Goal: Task Accomplishment & Management: Manage account settings

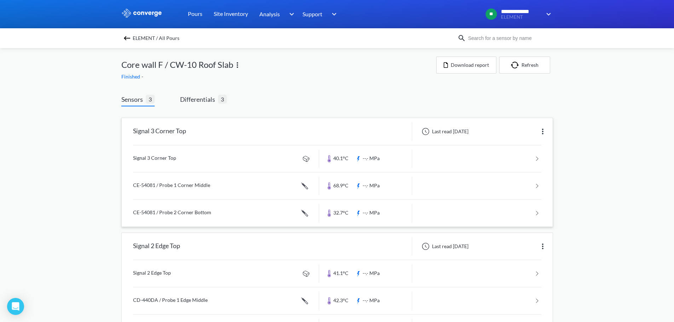
click at [250, 160] on link at bounding box center [337, 158] width 408 height 27
click at [222, 185] on link at bounding box center [337, 186] width 408 height 27
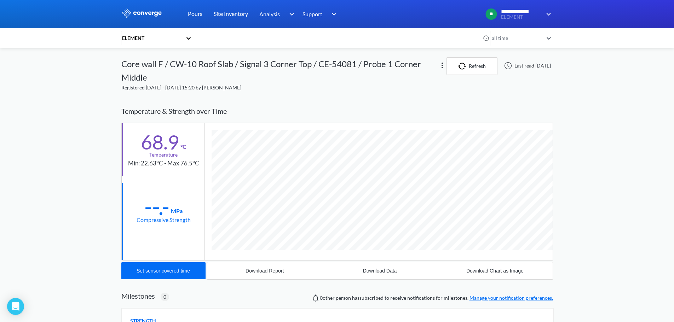
scroll to position [396, 431]
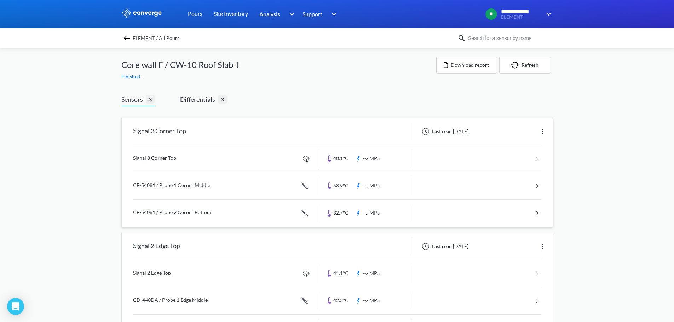
click at [191, 211] on link at bounding box center [337, 213] width 408 height 27
click at [199, 212] on link at bounding box center [337, 213] width 408 height 27
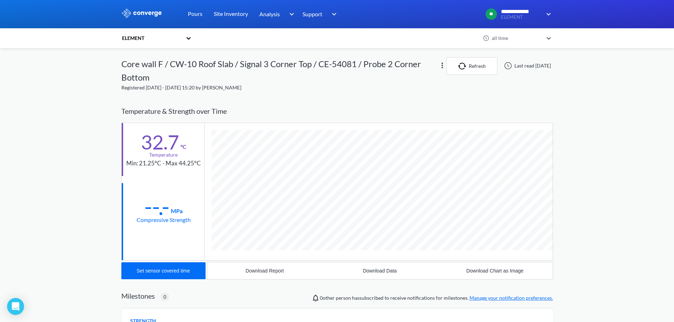
scroll to position [396, 431]
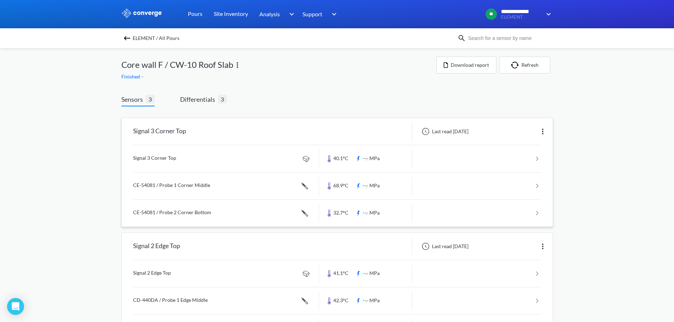
click at [180, 184] on link at bounding box center [337, 186] width 408 height 27
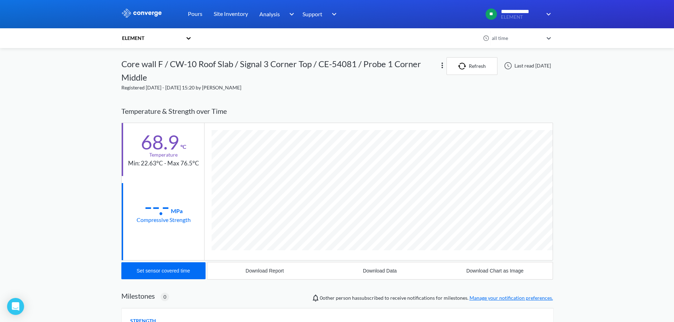
scroll to position [396, 431]
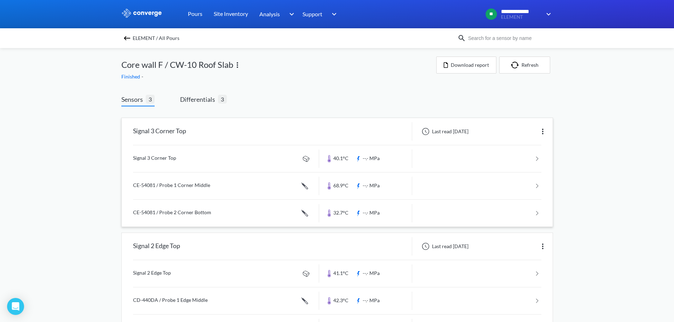
click at [212, 161] on link at bounding box center [337, 158] width 408 height 27
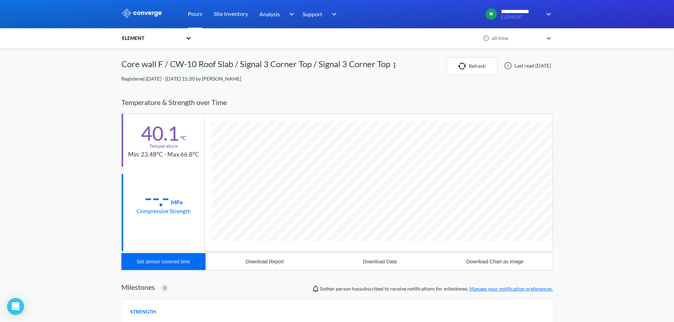
scroll to position [373, 431]
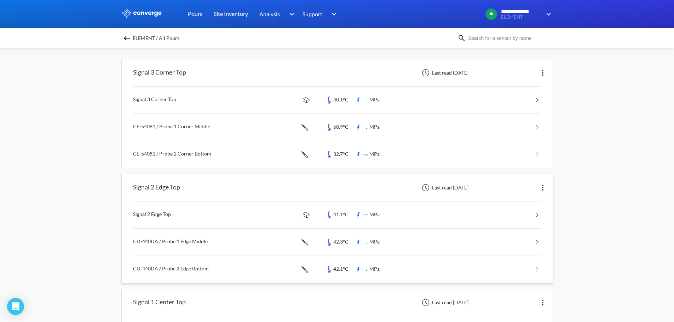
scroll to position [106, 0]
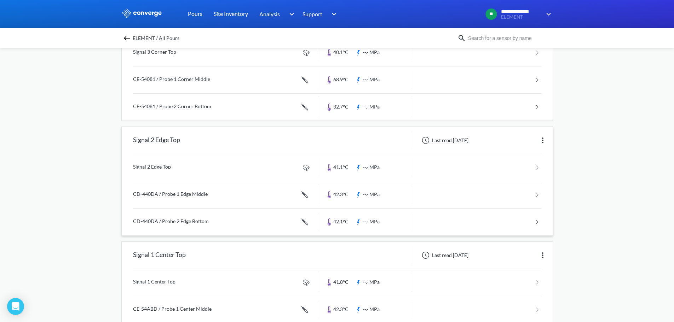
click at [177, 168] on link at bounding box center [337, 167] width 408 height 27
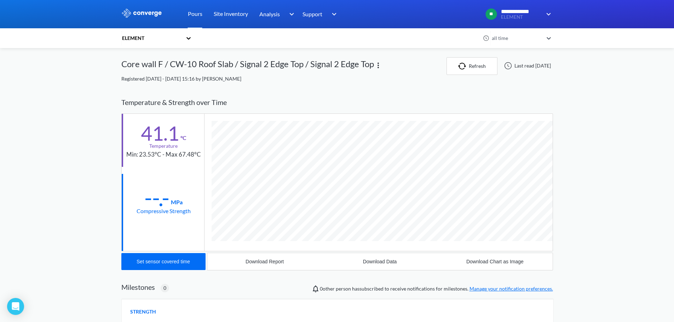
scroll to position [373, 431]
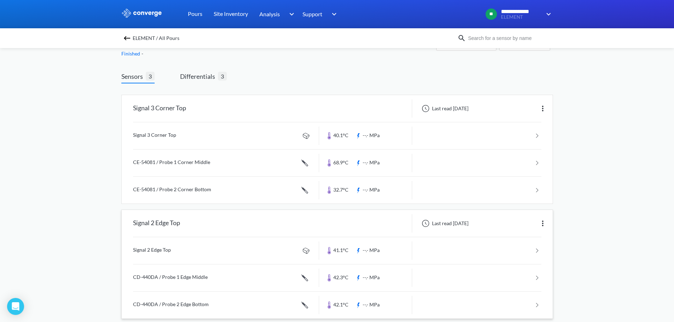
scroll to position [35, 0]
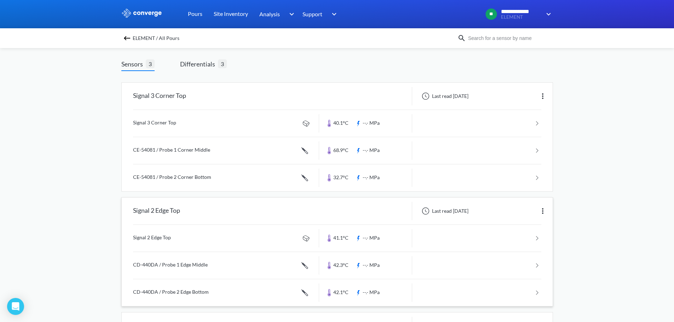
click at [182, 264] on link at bounding box center [337, 265] width 408 height 27
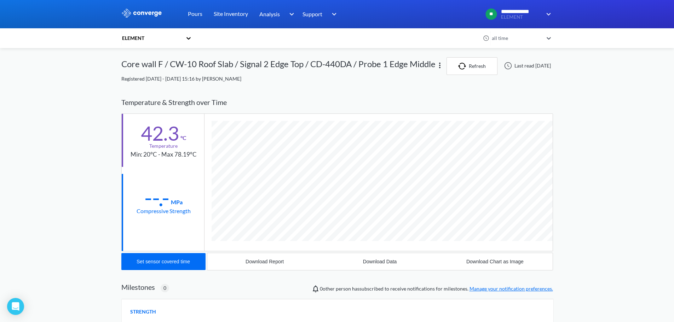
scroll to position [396, 431]
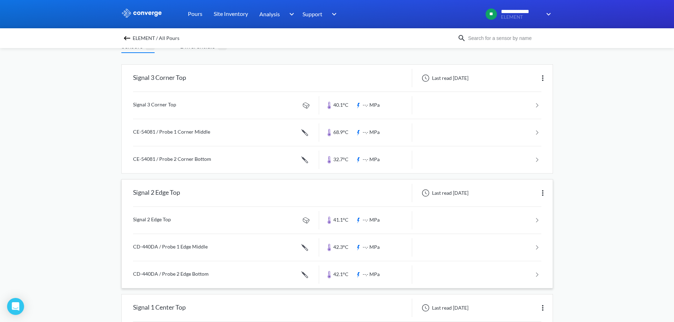
scroll to position [71, 0]
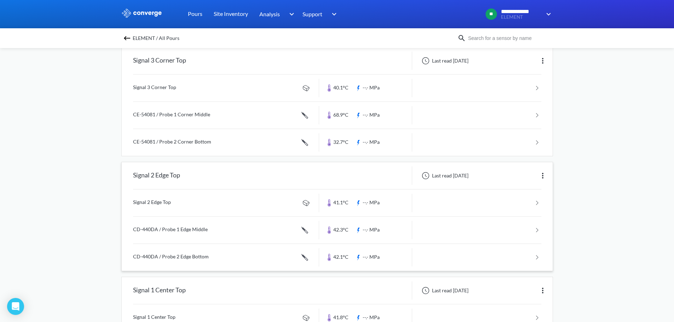
click at [185, 261] on link at bounding box center [337, 257] width 408 height 27
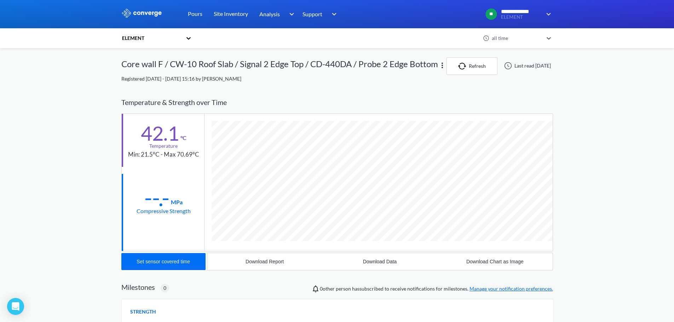
scroll to position [396, 431]
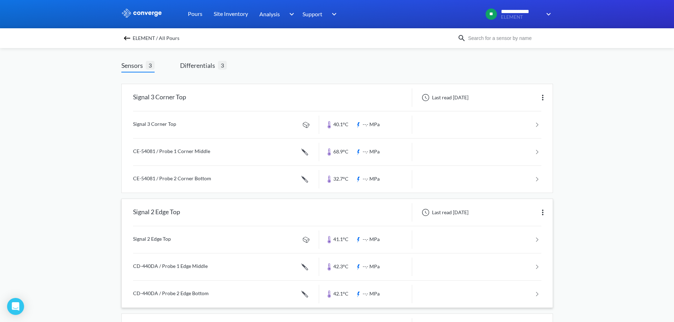
scroll to position [106, 0]
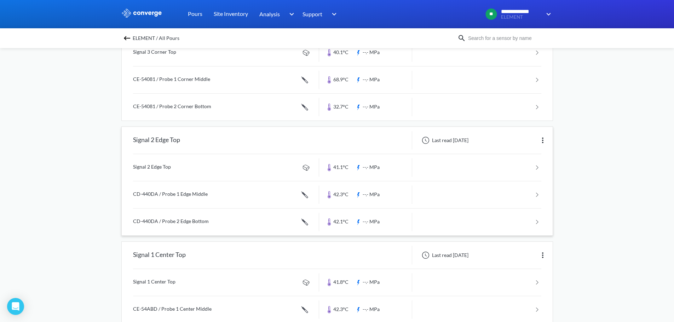
click at [175, 219] on link at bounding box center [337, 222] width 408 height 27
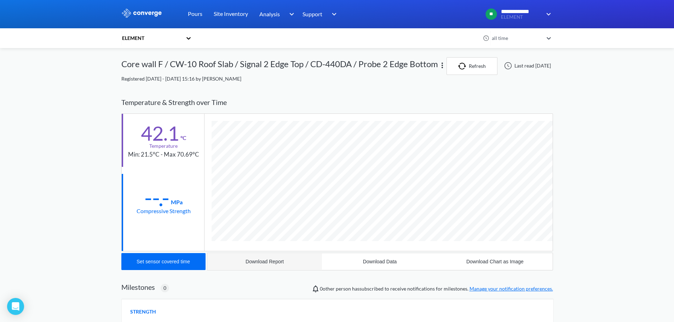
click at [262, 270] on button "Download Report" at bounding box center [264, 261] width 115 height 17
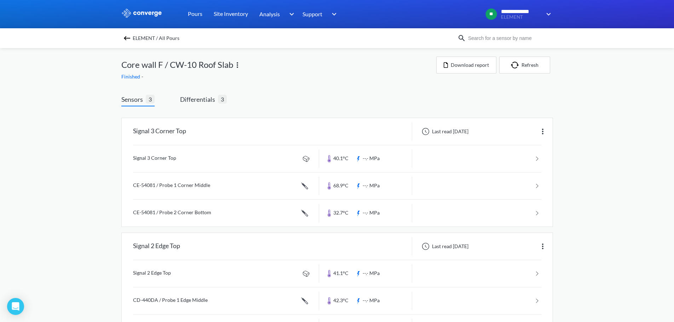
click at [127, 37] on img at bounding box center [127, 38] width 8 height 8
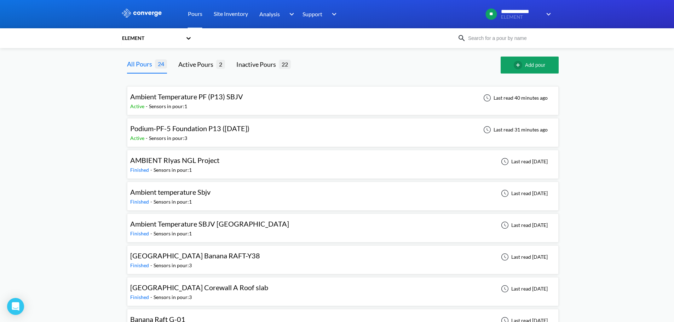
click at [203, 130] on span "Podium-PF-5 Foundation P13 (02-09-2025)" at bounding box center [189, 128] width 119 height 8
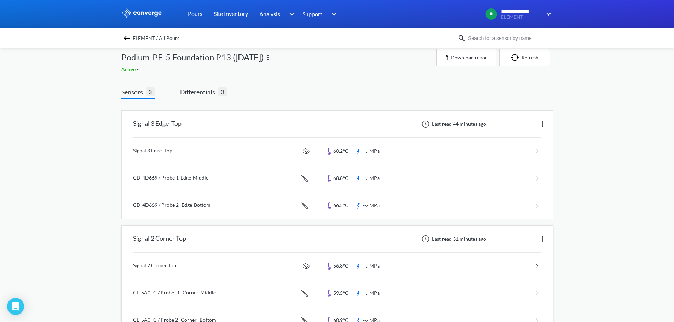
scroll to position [149, 0]
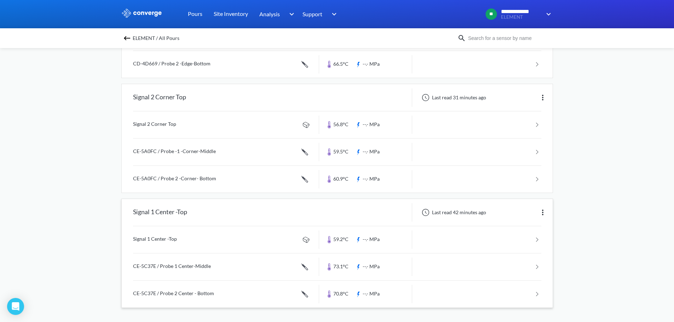
click at [196, 241] on link at bounding box center [337, 239] width 408 height 27
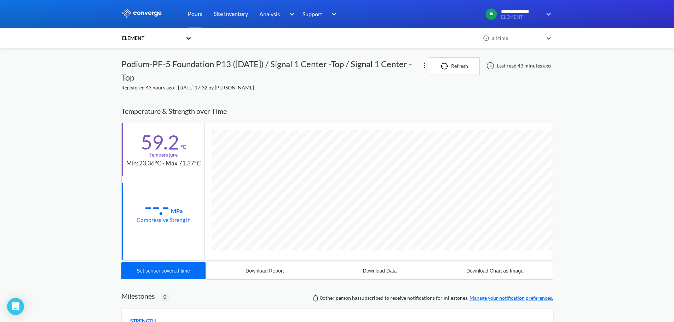
scroll to position [382, 431]
click at [255, 272] on div "Download Report" at bounding box center [264, 271] width 38 height 6
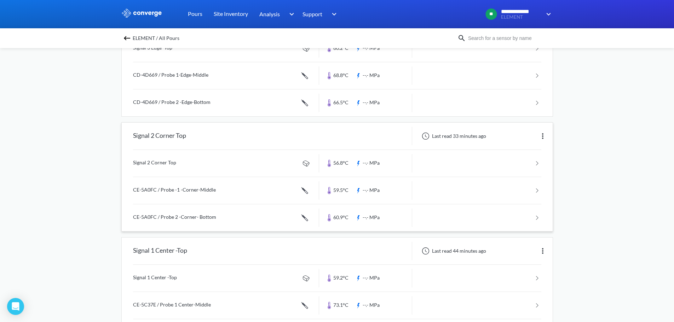
scroll to position [149, 0]
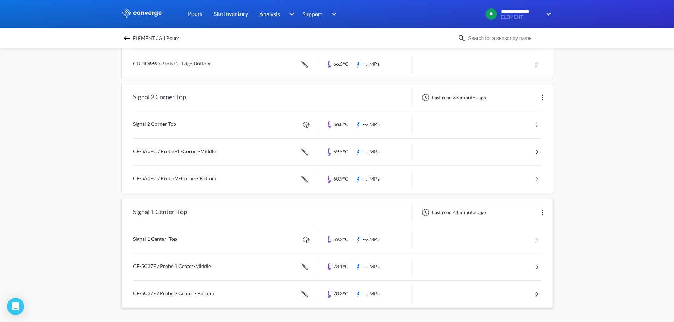
click at [208, 266] on link at bounding box center [337, 267] width 408 height 27
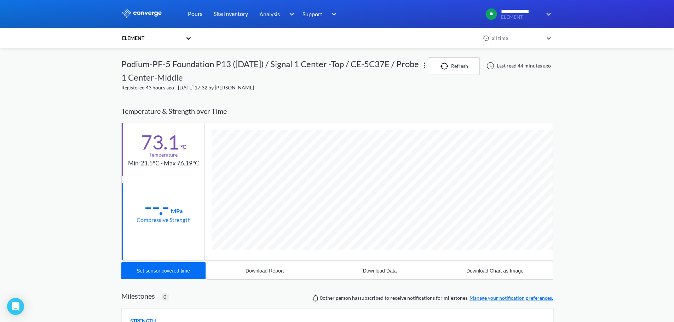
scroll to position [396, 431]
click at [249, 271] on div "Download Report" at bounding box center [264, 271] width 38 height 6
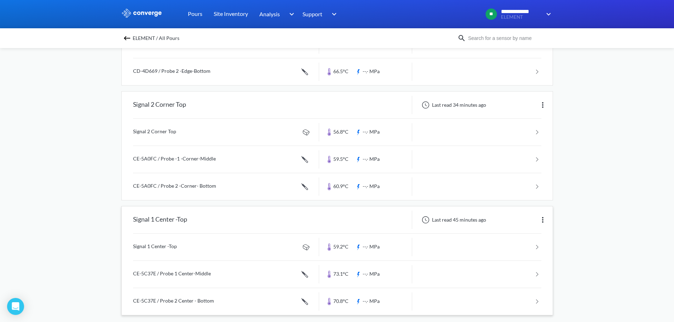
scroll to position [149, 0]
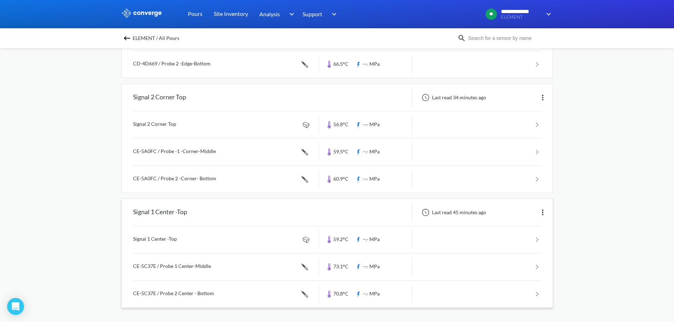
click at [198, 295] on link at bounding box center [337, 294] width 408 height 27
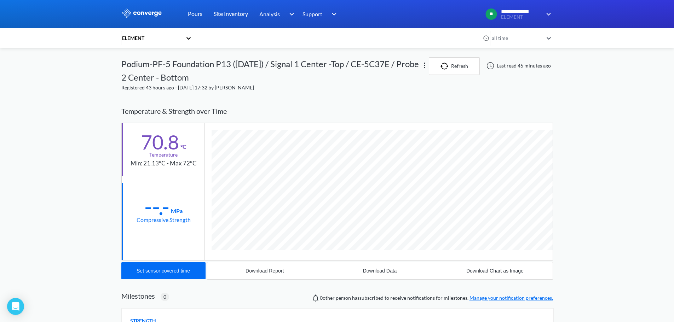
scroll to position [396, 431]
click at [246, 271] on div "Download Report" at bounding box center [264, 271] width 38 height 6
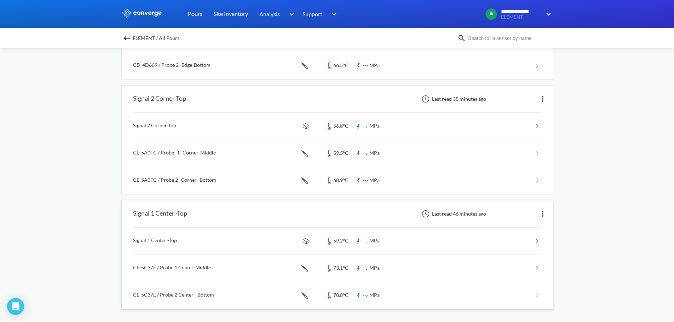
scroll to position [149, 0]
click at [169, 122] on link at bounding box center [337, 124] width 408 height 27
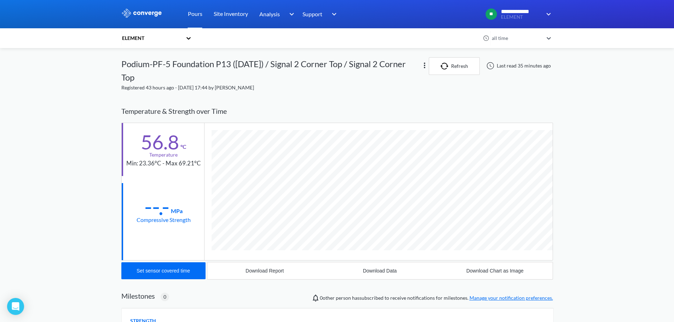
scroll to position [382, 431]
click at [252, 270] on div "Download Report" at bounding box center [264, 271] width 38 height 6
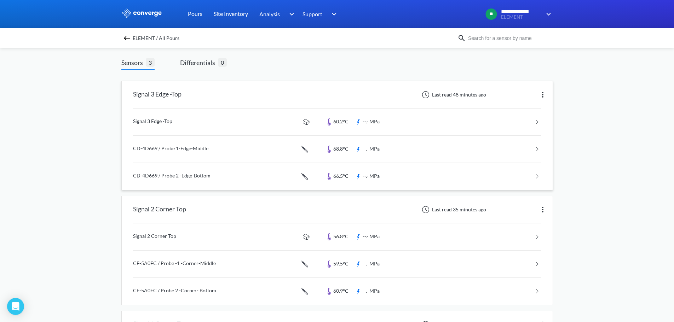
scroll to position [106, 0]
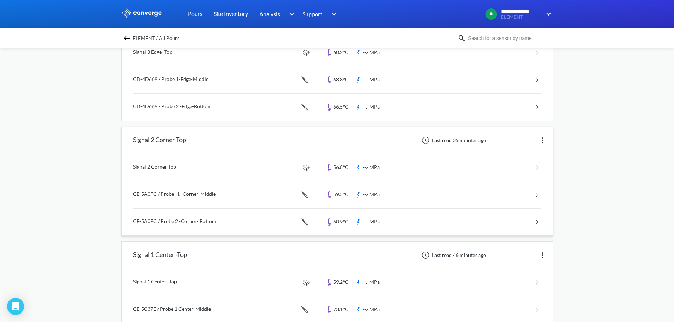
click at [198, 197] on link at bounding box center [337, 194] width 408 height 27
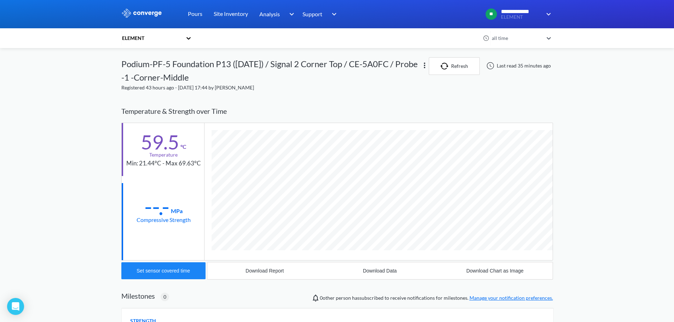
scroll to position [396, 431]
click at [257, 271] on div "Download Report" at bounding box center [264, 271] width 38 height 6
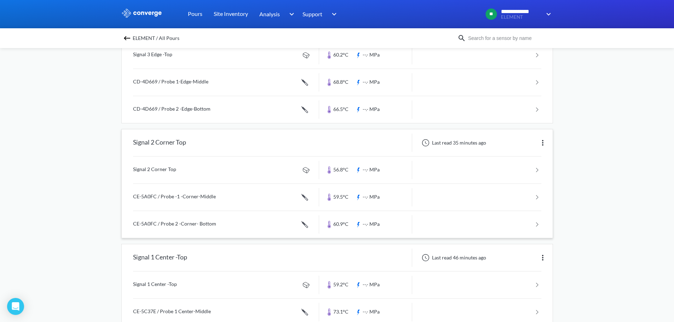
scroll to position [106, 0]
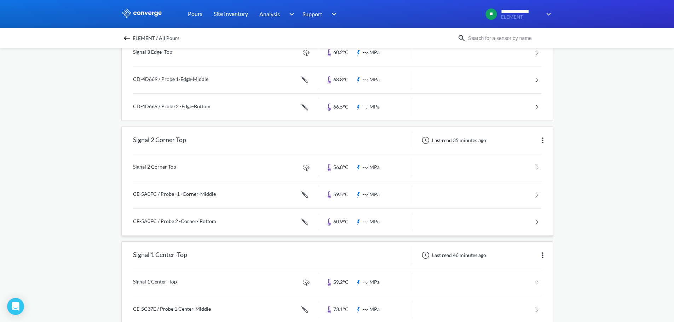
click at [184, 222] on link at bounding box center [337, 222] width 408 height 27
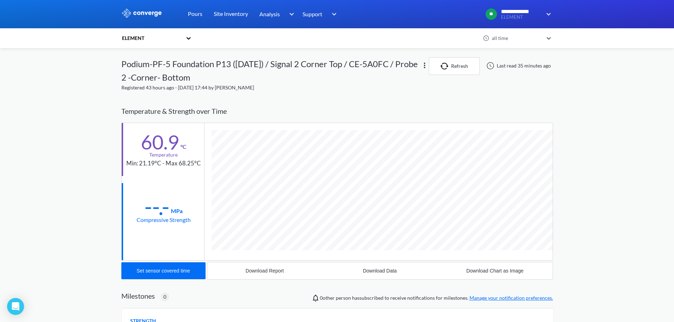
scroll to position [396, 431]
click at [253, 272] on div "Download Report" at bounding box center [264, 271] width 38 height 6
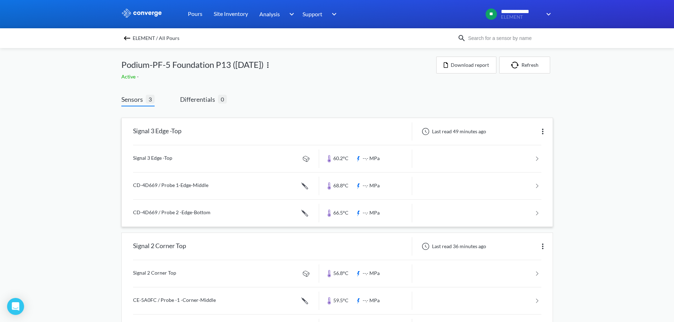
click at [175, 157] on link at bounding box center [337, 158] width 408 height 27
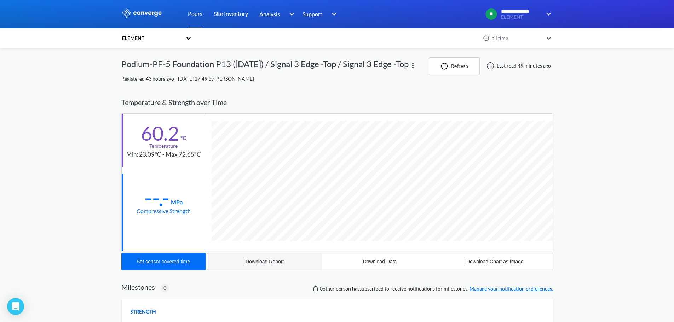
click at [256, 264] on div "Download Report" at bounding box center [264, 262] width 38 height 6
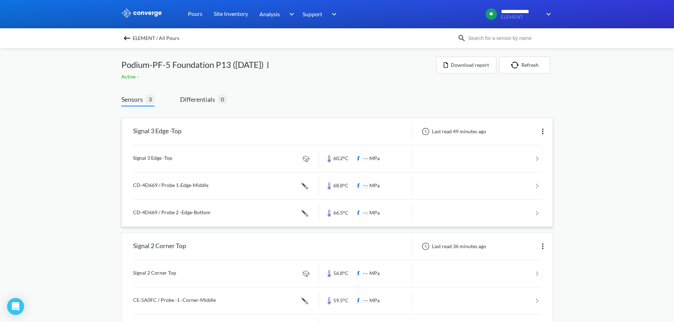
click at [179, 187] on link at bounding box center [337, 186] width 408 height 27
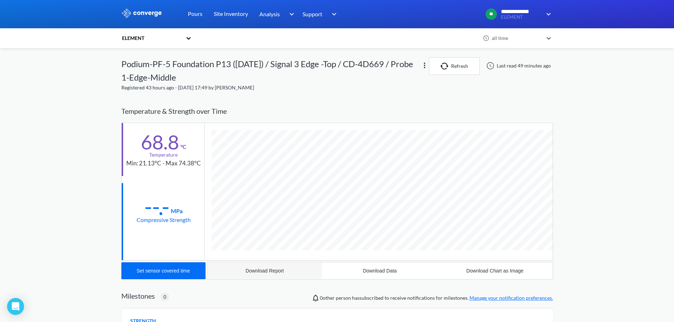
scroll to position [396, 431]
click at [256, 273] on div "Download Report" at bounding box center [264, 271] width 38 height 6
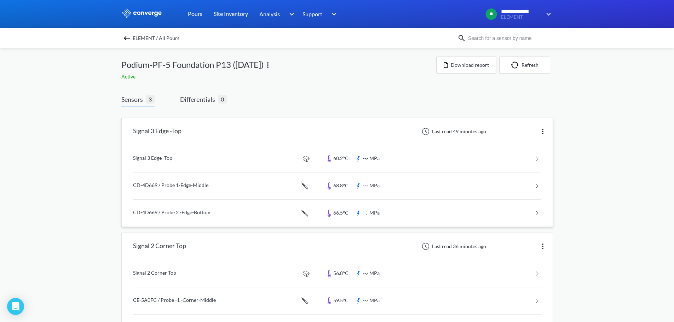
click at [185, 213] on link at bounding box center [337, 213] width 408 height 27
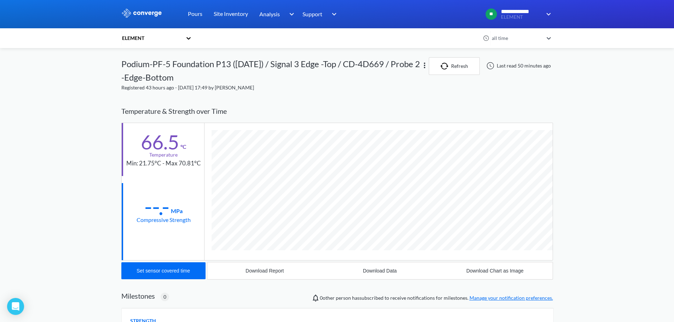
scroll to position [396, 431]
click at [251, 272] on div "Download Report" at bounding box center [264, 271] width 38 height 6
click at [70, 107] on div "**********" at bounding box center [337, 229] width 674 height 458
click at [190, 38] on icon at bounding box center [188, 38] width 4 height 2
click at [214, 36] on div "ELEMENT" at bounding box center [301, 38] width 360 height 16
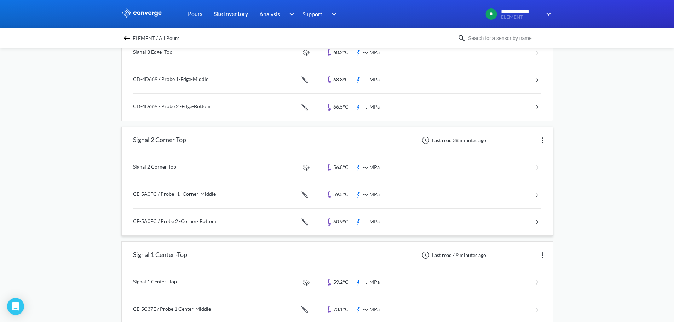
scroll to position [71, 0]
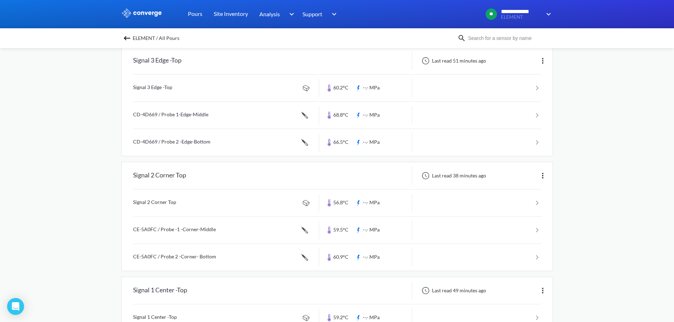
click at [131, 38] on img at bounding box center [127, 38] width 8 height 8
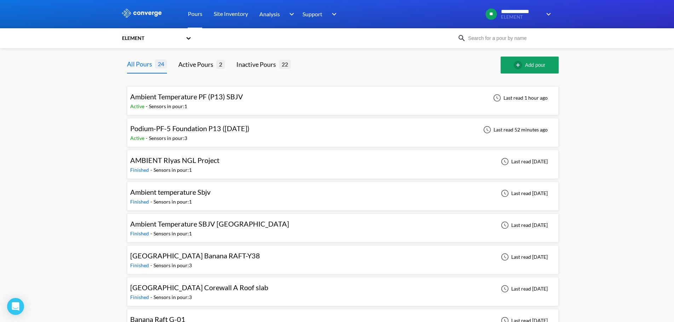
click at [198, 104] on div "Active - Sensors in pour: 1" at bounding box center [188, 107] width 116 height 8
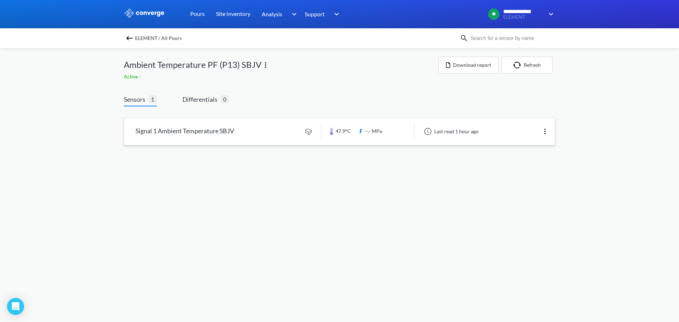
click at [207, 132] on link at bounding box center [339, 131] width 431 height 27
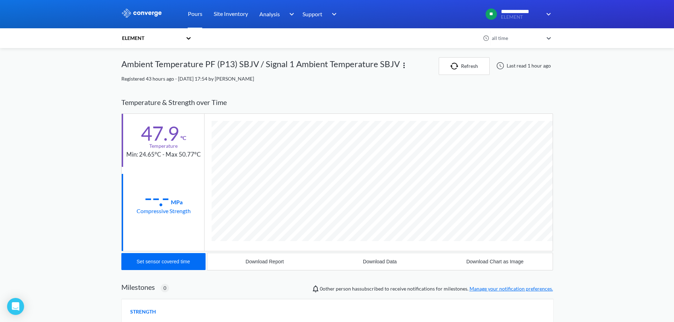
scroll to position [373, 431]
click at [250, 261] on div "Download Report" at bounding box center [264, 262] width 38 height 6
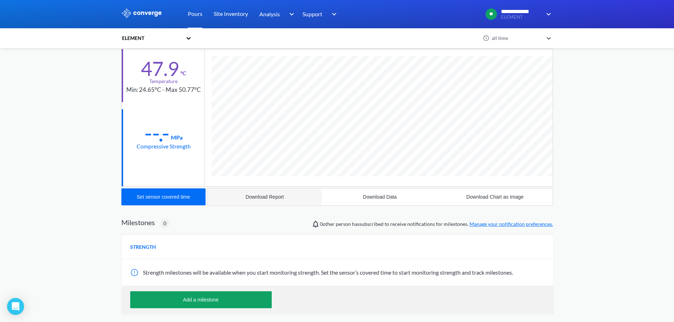
scroll to position [0, 0]
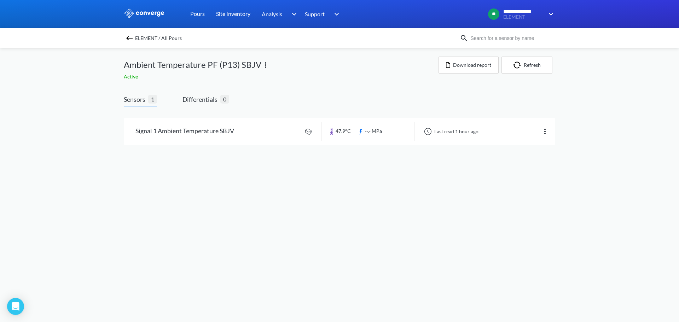
click at [131, 36] on img at bounding box center [129, 38] width 8 height 8
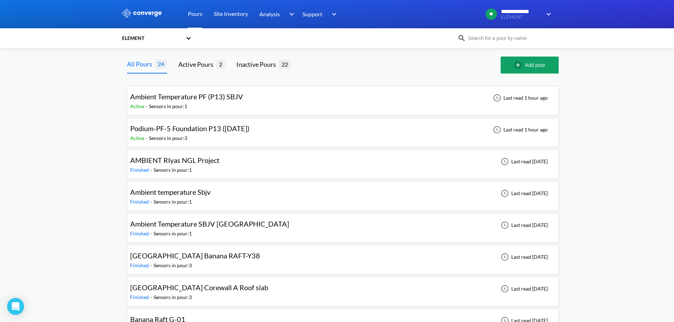
click at [184, 134] on div "Sensors in pour: 3" at bounding box center [168, 138] width 38 height 8
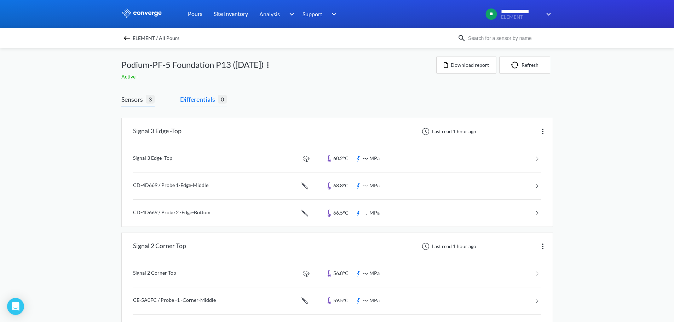
click at [194, 97] on span "Differentials" at bounding box center [199, 99] width 38 height 10
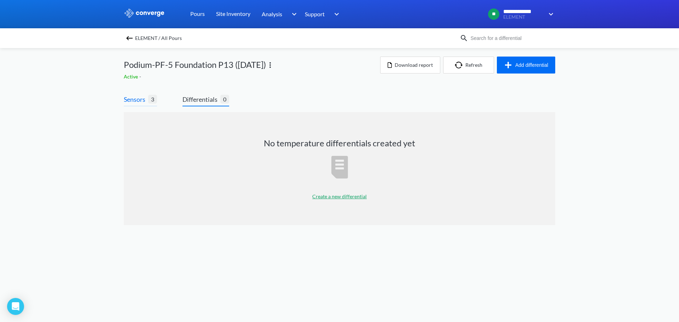
click at [141, 101] on span "Sensors" at bounding box center [136, 99] width 24 height 10
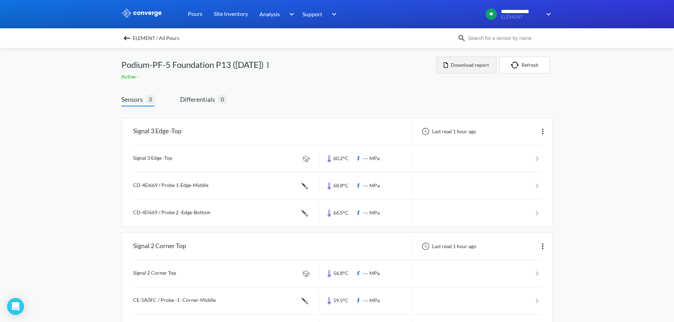
click at [477, 64] on button "Download report" at bounding box center [466, 65] width 60 height 17
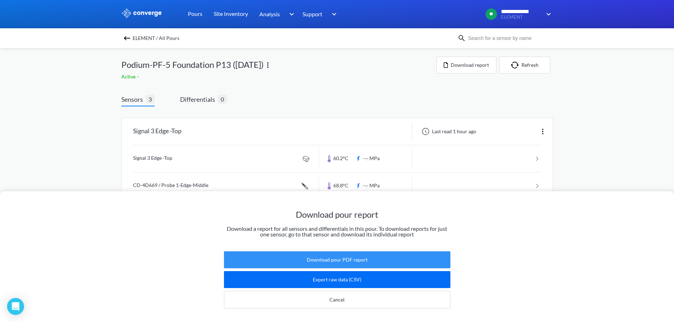
click at [343, 256] on button "Download pour PDF report" at bounding box center [337, 259] width 226 height 17
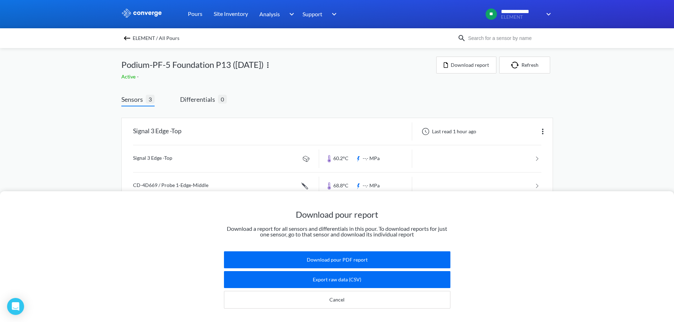
click at [288, 67] on div "Download pour report Download a report for all sensors and differentials in thi…" at bounding box center [337, 161] width 674 height 322
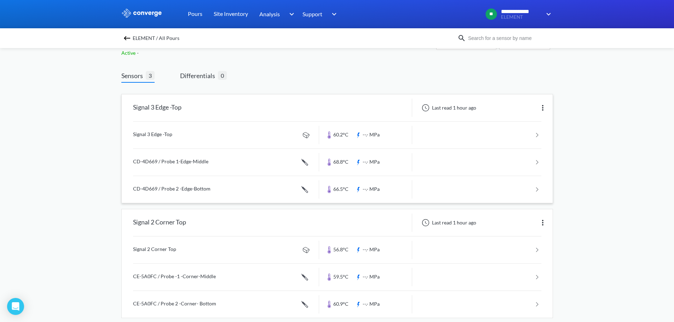
scroll to position [35, 0]
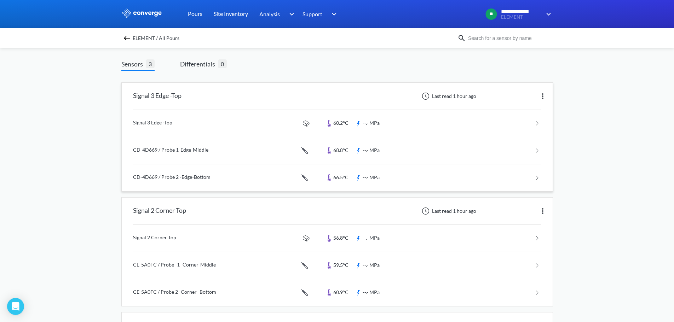
click at [536, 124] on link at bounding box center [337, 123] width 408 height 27
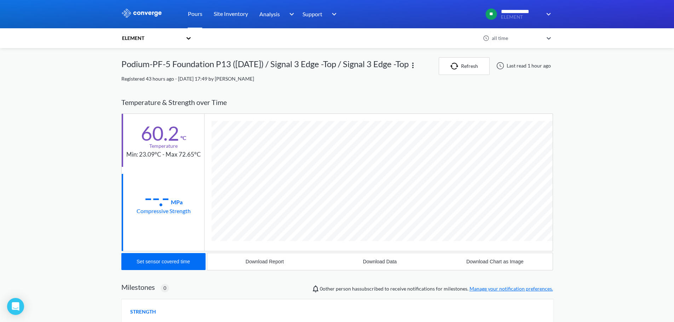
scroll to position [373, 431]
click at [173, 138] on div "60.2" at bounding box center [160, 133] width 38 height 18
click at [173, 148] on div "Temperature" at bounding box center [163, 146] width 28 height 8
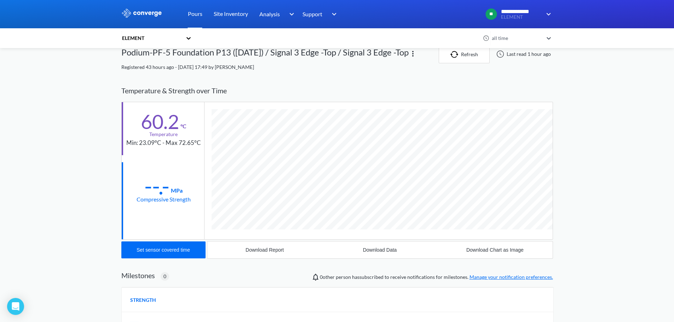
scroll to position [0, 0]
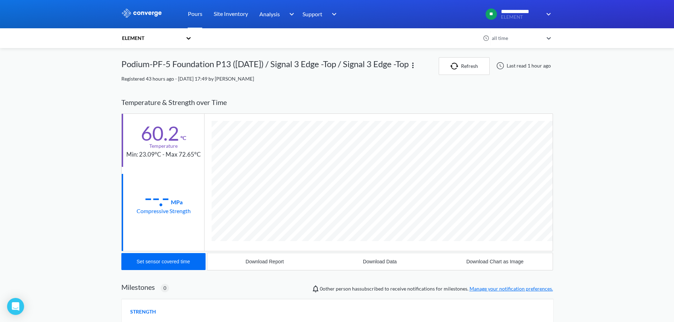
click at [551, 38] on icon at bounding box center [548, 38] width 4 height 2
click at [207, 101] on div "Temperature & Strength over Time" at bounding box center [336, 102] width 431 height 22
click at [175, 155] on div "Min: 23.09°C - Max 72.65°C" at bounding box center [163, 155] width 75 height 10
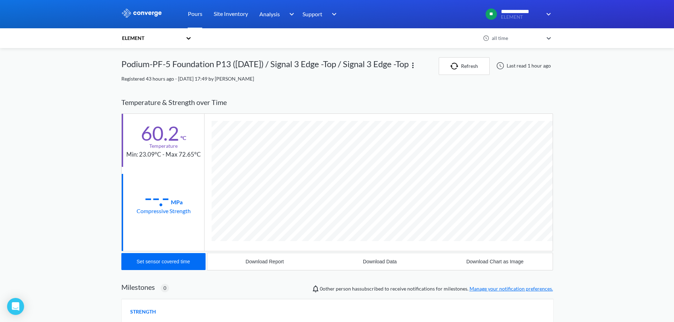
click at [161, 199] on div "--.-" at bounding box center [156, 198] width 25 height 18
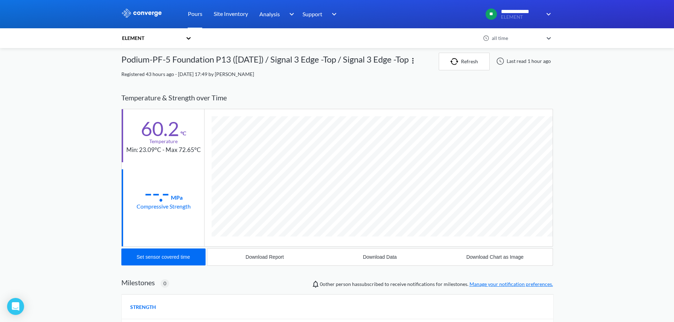
scroll to position [0, 0]
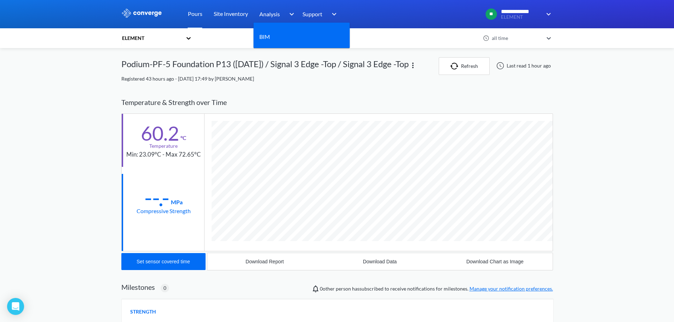
click at [281, 13] on div "Analysis" at bounding box center [277, 14] width 37 height 28
click at [291, 14] on img at bounding box center [289, 14] width 11 height 8
click at [292, 14] on img at bounding box center [289, 14] width 11 height 8
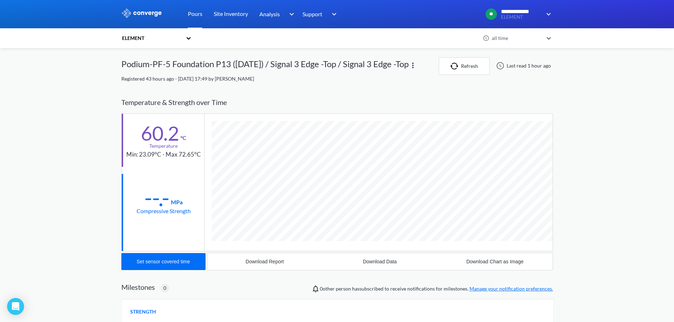
click at [289, 80] on div "Registered 43 hours ago - Sep 2nd, 2025, 17:49 by Muhammed Rafi" at bounding box center [336, 79] width 431 height 8
click at [161, 143] on div "Temperature" at bounding box center [163, 146] width 28 height 8
click at [157, 132] on div "60.2" at bounding box center [160, 133] width 38 height 18
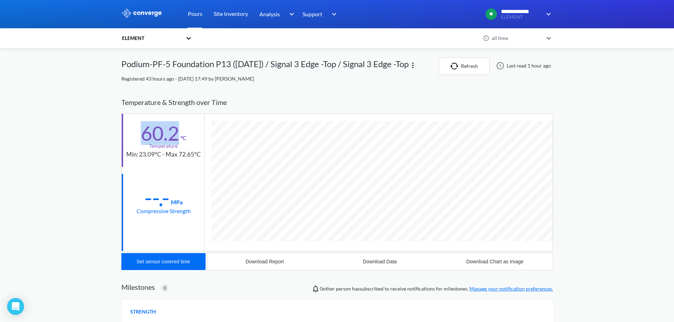
click at [157, 132] on div "60.2" at bounding box center [160, 133] width 38 height 18
click at [153, 165] on div "60.2 °C Temperature Min: 23.09°C - Max 72.65°C" at bounding box center [163, 140] width 82 height 53
click at [163, 198] on div "--.-" at bounding box center [156, 198] width 25 height 18
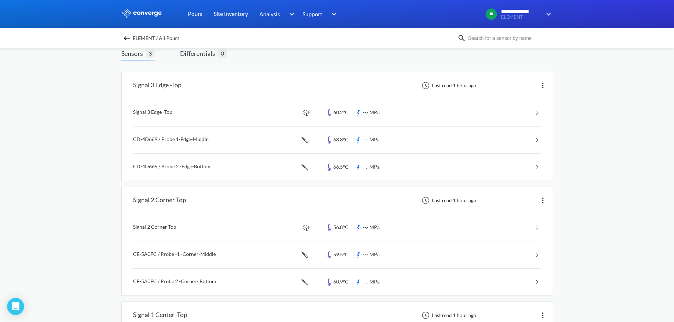
scroll to position [35, 0]
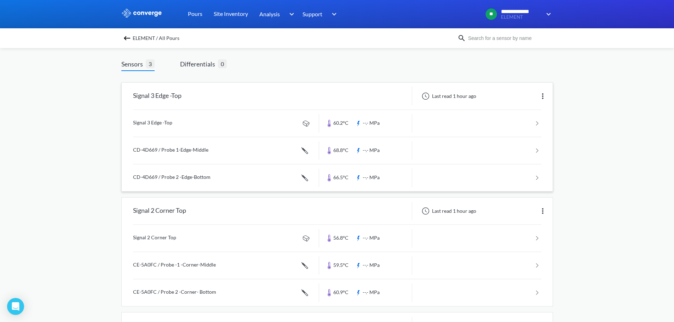
click at [186, 148] on link at bounding box center [337, 150] width 408 height 27
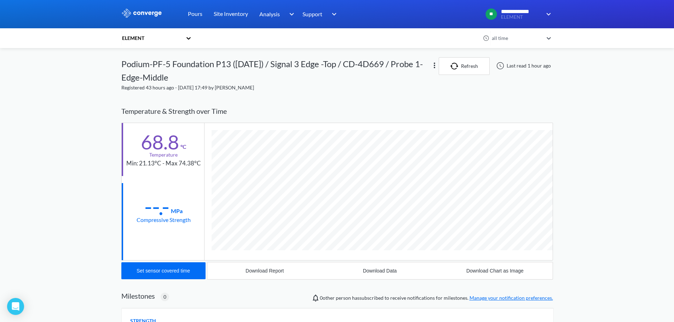
scroll to position [396, 431]
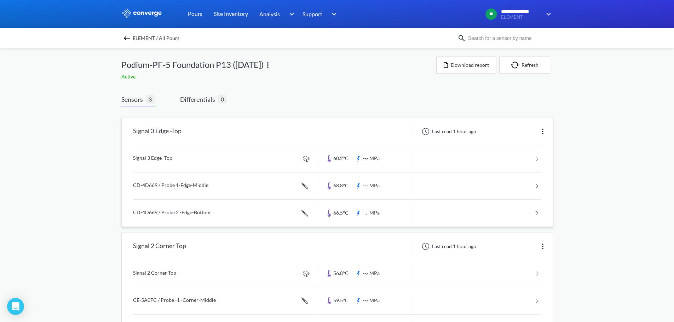
click at [175, 160] on link at bounding box center [337, 158] width 408 height 27
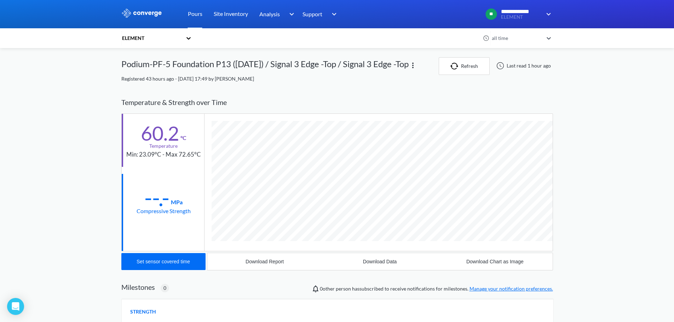
scroll to position [373, 431]
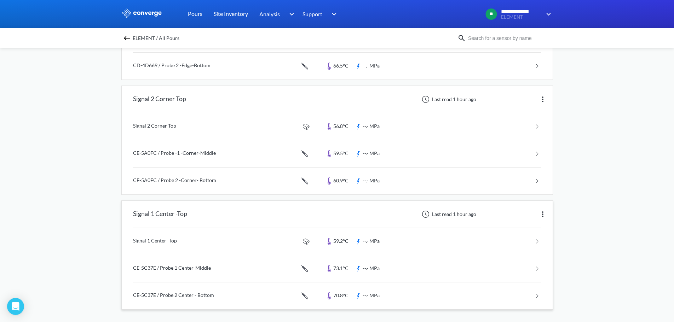
scroll to position [149, 0]
click at [199, 268] on link at bounding box center [337, 267] width 408 height 27
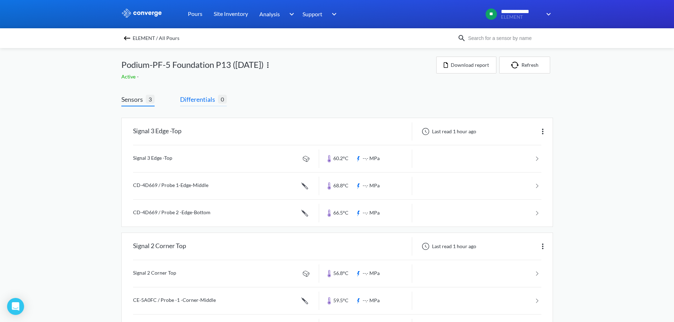
click at [203, 100] on span "Differentials" at bounding box center [199, 99] width 38 height 10
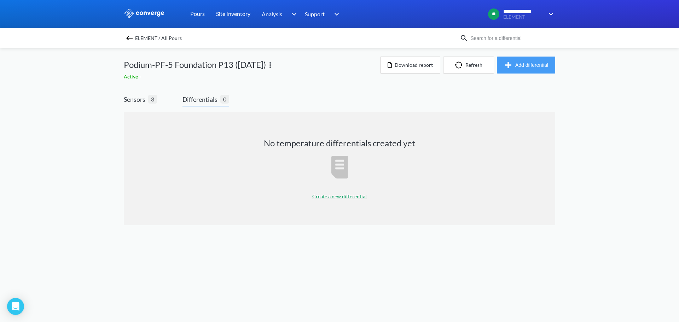
click at [525, 64] on button "Add differential" at bounding box center [526, 65] width 58 height 17
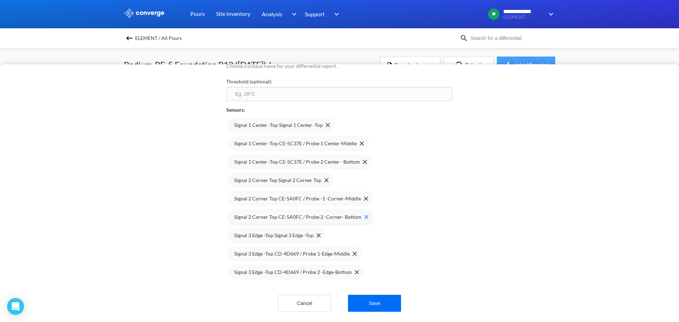
scroll to position [77, 0]
click at [363, 160] on img at bounding box center [365, 162] width 4 height 4
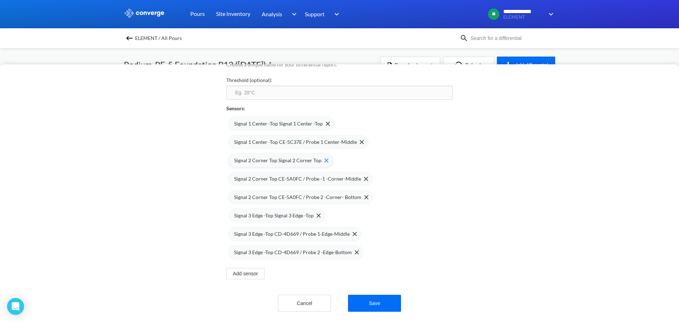
click at [324, 158] on img at bounding box center [326, 160] width 4 height 4
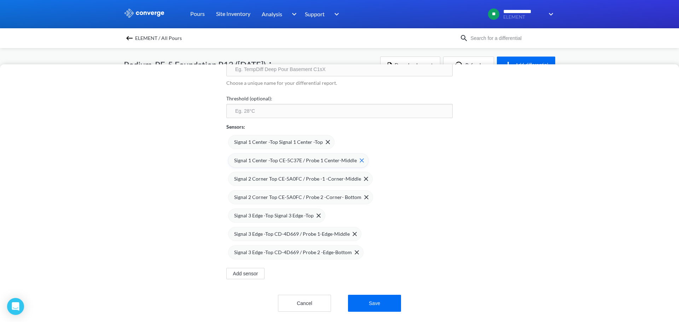
scroll to position [60, 0]
click at [364, 177] on img at bounding box center [366, 179] width 4 height 4
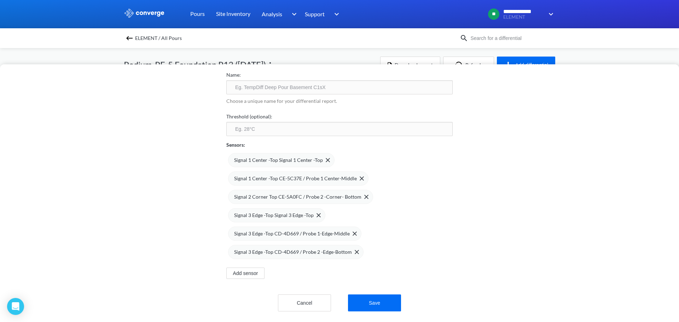
scroll to position [42, 0]
click at [364, 195] on img at bounding box center [366, 197] width 4 height 4
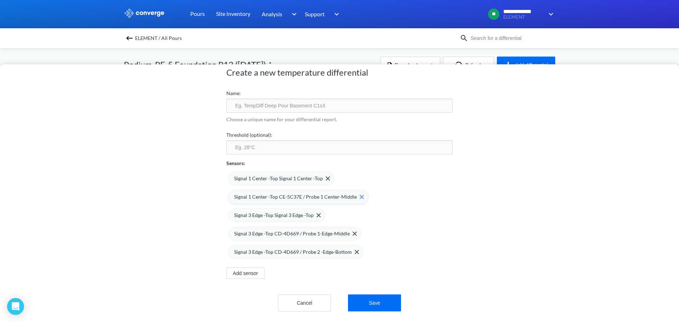
scroll to position [23, 0]
click at [0, 0] on img at bounding box center [0, 0] width 0 height 0
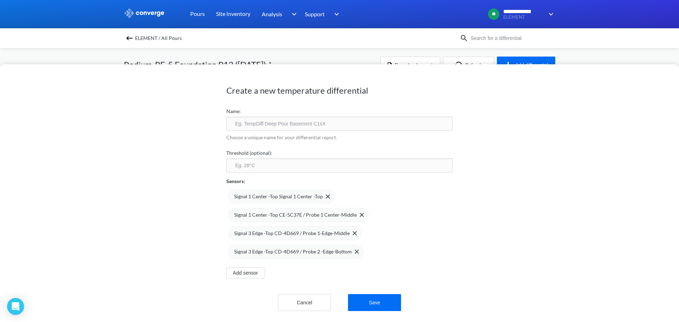
scroll to position [5, 0]
click at [353, 231] on img at bounding box center [355, 233] width 4 height 4
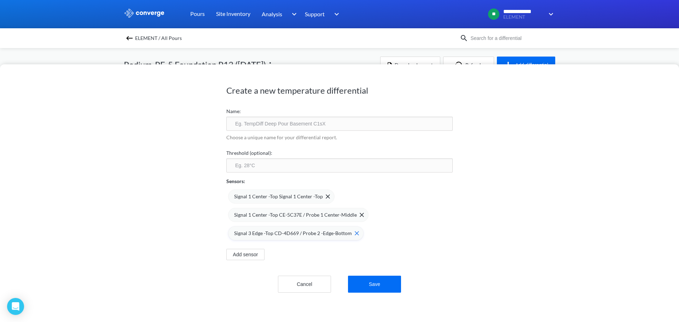
click at [355, 233] on img at bounding box center [357, 233] width 4 height 4
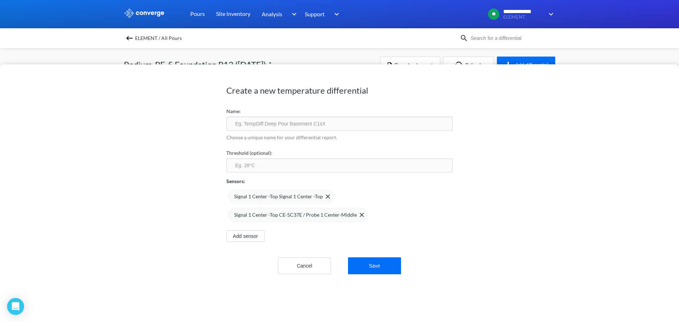
click at [257, 123] on input "text" at bounding box center [339, 124] width 226 height 14
click at [232, 124] on input "Centre Top -Middle" at bounding box center [339, 124] width 226 height 14
click at [233, 123] on input "P13-Centre Top -Middle" at bounding box center [339, 124] width 226 height 14
drag, startPoint x: 269, startPoint y: 123, endPoint x: 229, endPoint y: 124, distance: 39.3
click at [229, 124] on input "Foundation P13-Centre Top -Middle" at bounding box center [339, 124] width 226 height 14
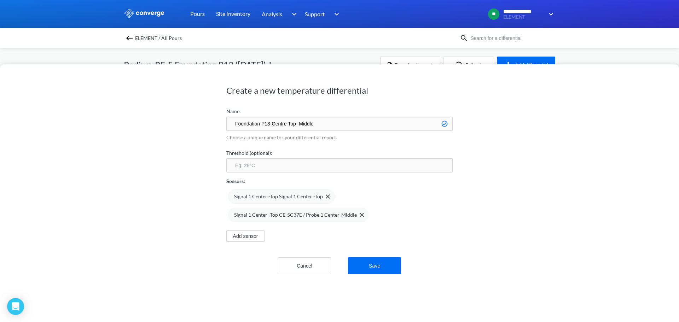
type input "Foundation P13-Centre Top -Middle"
click at [190, 143] on div "Create a new temperature differential Name: Foundation P13-Centre Top -Middle C…" at bounding box center [339, 193] width 679 height 258
click at [372, 263] on button "Save" at bounding box center [374, 265] width 53 height 17
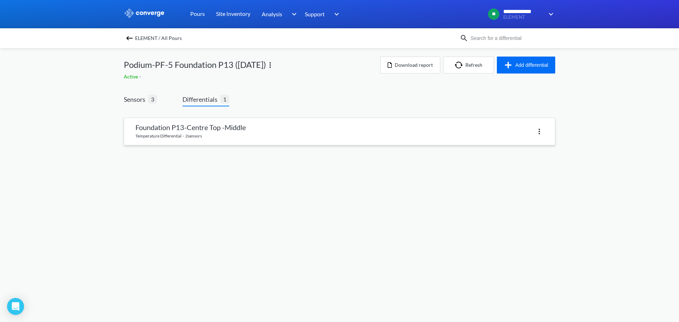
click at [184, 133] on link at bounding box center [339, 131] width 431 height 27
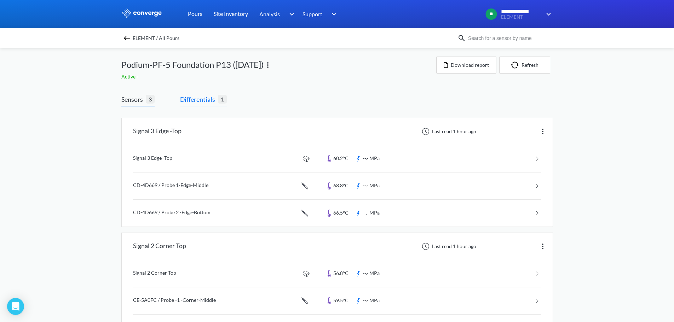
click at [199, 101] on span "Differentials" at bounding box center [199, 99] width 38 height 10
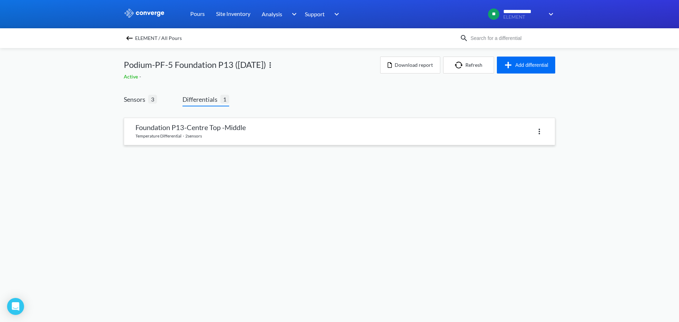
click at [199, 133] on link at bounding box center [339, 131] width 431 height 27
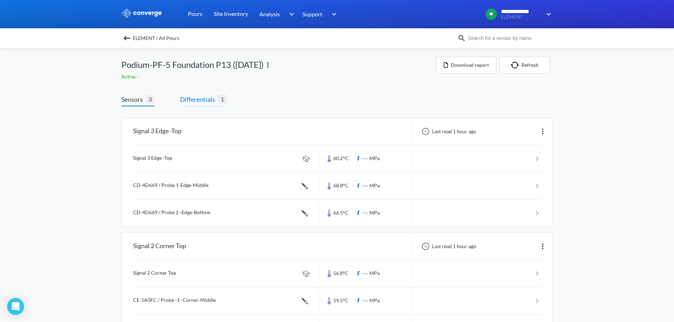
click at [188, 101] on span "Differentials" at bounding box center [199, 99] width 38 height 10
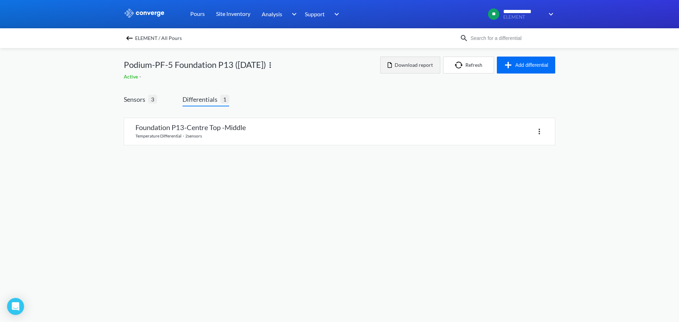
click at [412, 63] on button "Download report" at bounding box center [410, 65] width 60 height 17
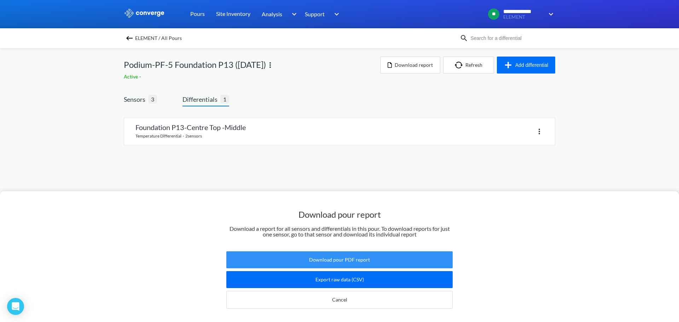
click at [360, 255] on button "Download pour PDF report" at bounding box center [339, 259] width 226 height 17
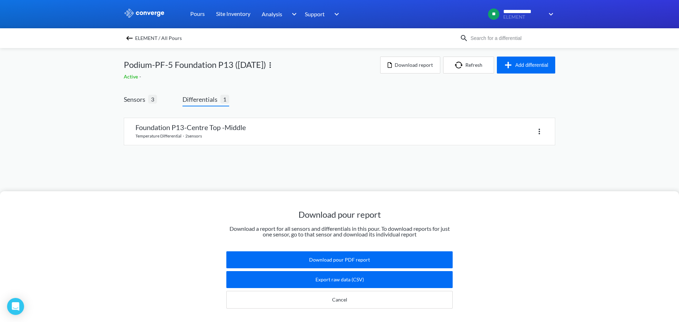
click at [388, 170] on div "Download pour report Download a report for all sensors and differentials in thi…" at bounding box center [339, 161] width 679 height 322
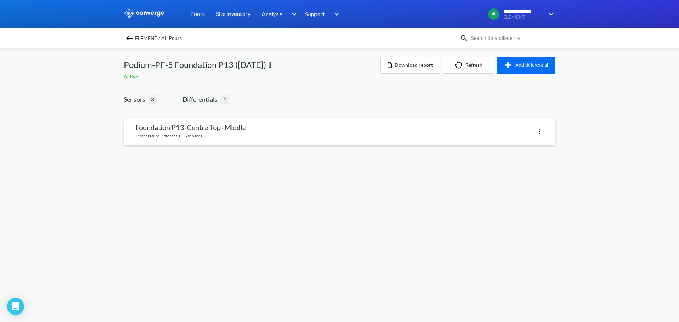
click at [158, 130] on link at bounding box center [339, 131] width 431 height 27
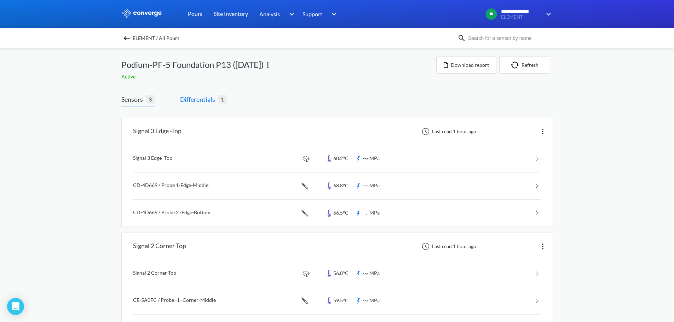
click at [203, 98] on span "Differentials" at bounding box center [199, 99] width 38 height 10
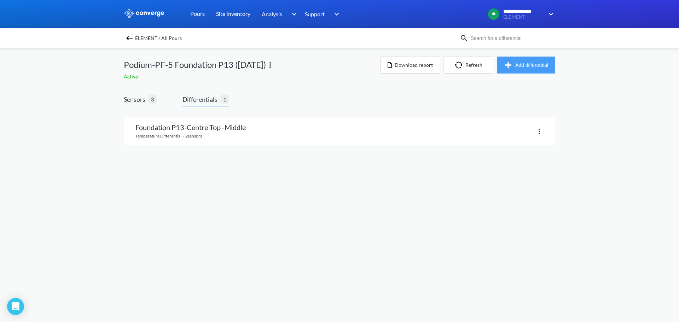
click at [533, 64] on button "Add differential" at bounding box center [526, 65] width 58 height 17
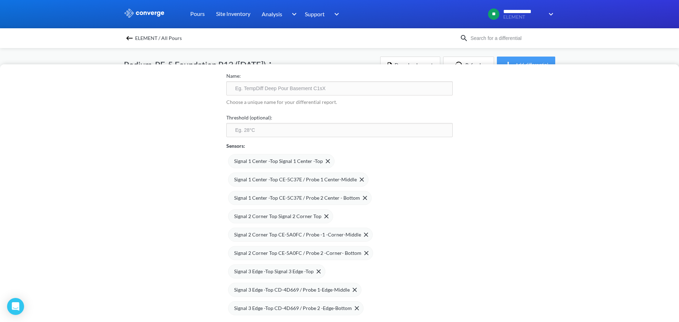
scroll to position [71, 0]
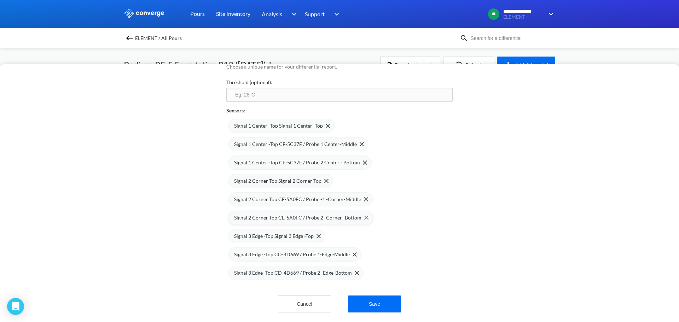
click at [364, 219] on img at bounding box center [366, 218] width 4 height 4
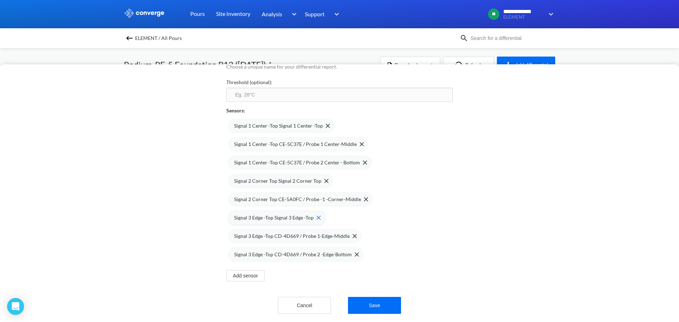
click at [316, 218] on img at bounding box center [318, 218] width 4 height 4
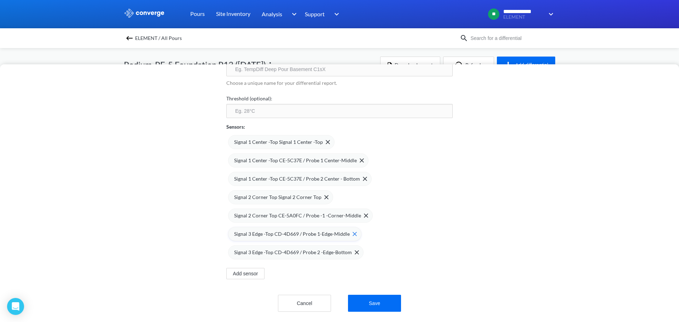
click at [353, 232] on img at bounding box center [355, 234] width 4 height 4
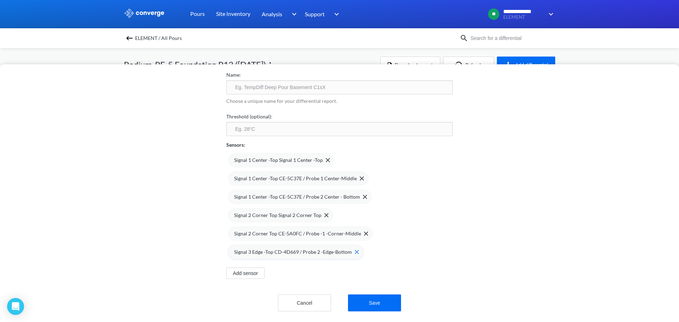
click at [355, 250] on img at bounding box center [357, 252] width 4 height 4
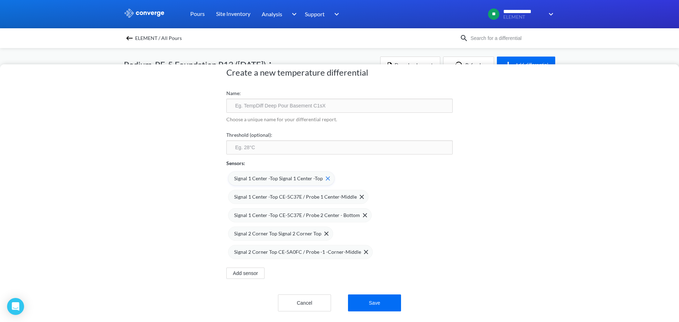
click at [326, 176] on img at bounding box center [328, 178] width 4 height 4
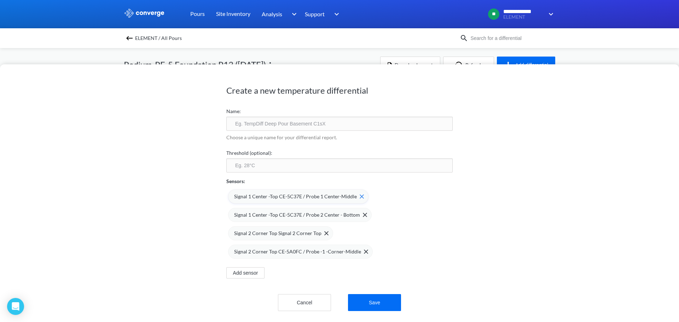
click at [360, 194] on img at bounding box center [362, 196] width 4 height 4
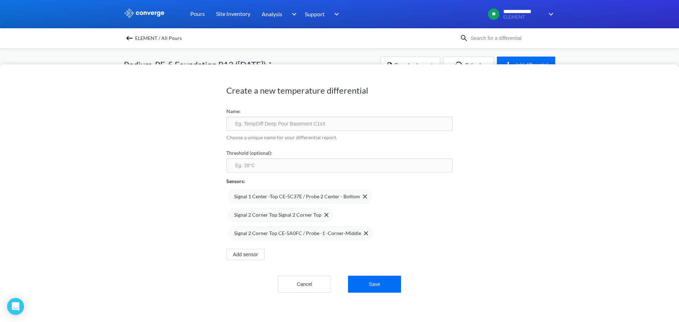
scroll to position [0, 0]
click at [363, 197] on img at bounding box center [365, 196] width 4 height 4
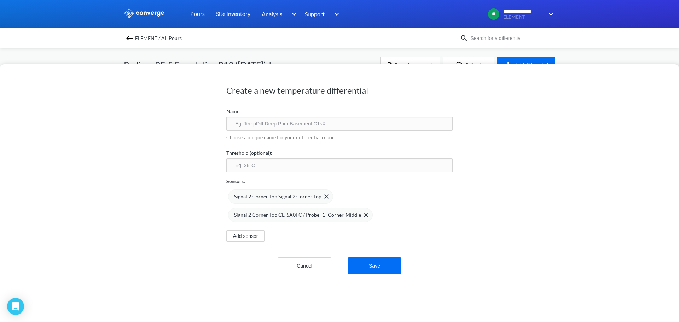
click at [245, 124] on input "text" at bounding box center [339, 124] width 226 height 14
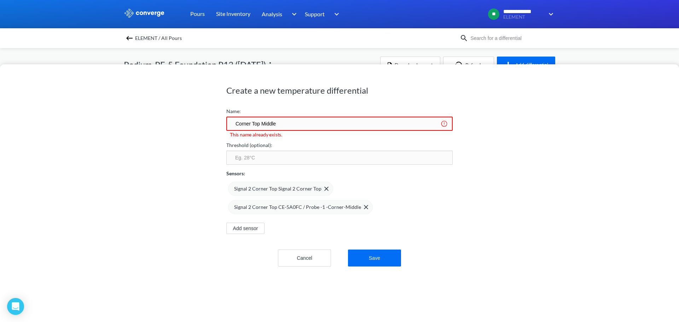
click at [232, 122] on input "Corner Top Middle" at bounding box center [339, 124] width 226 height 14
paste input "Foundation P13-"
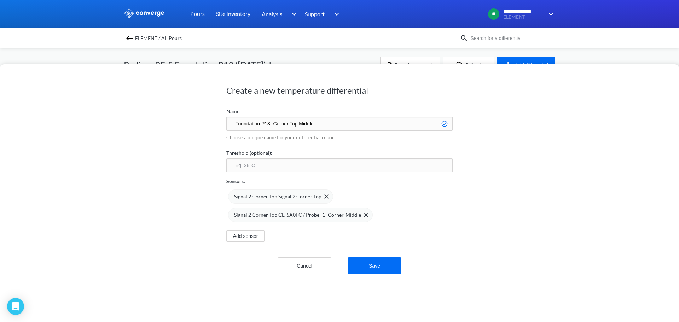
type input "Foundation P13- Corner Top Middle"
click at [453, 218] on div "Create a new temperature differential Name: Foundation P13- Corner Top Middle C…" at bounding box center [339, 193] width 679 height 258
click at [256, 168] on input "number" at bounding box center [339, 165] width 226 height 14
click at [451, 213] on div "Create a new temperature differential Name: Foundation P13- Corner Top Middle C…" at bounding box center [339, 193] width 679 height 258
click at [372, 266] on button "Save" at bounding box center [374, 265] width 53 height 17
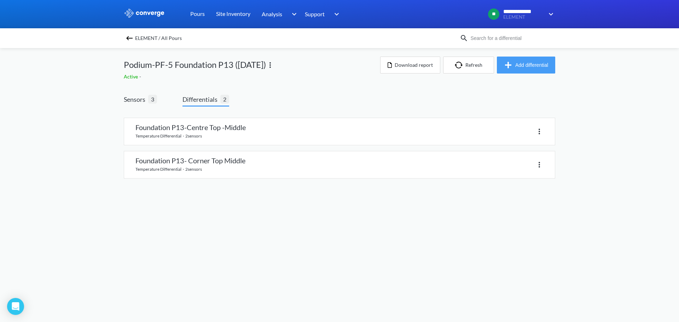
click at [523, 64] on button "Add differential" at bounding box center [526, 65] width 58 height 17
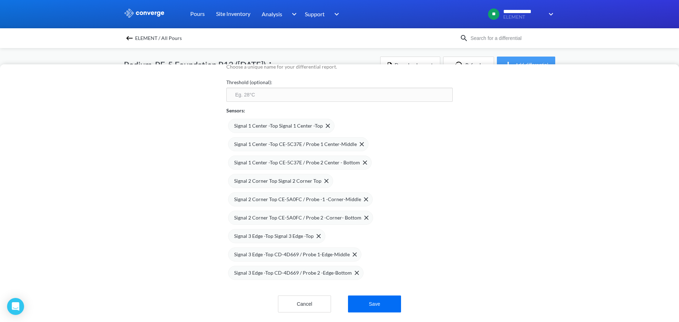
scroll to position [77, 0]
click at [355, 270] on img at bounding box center [357, 272] width 4 height 4
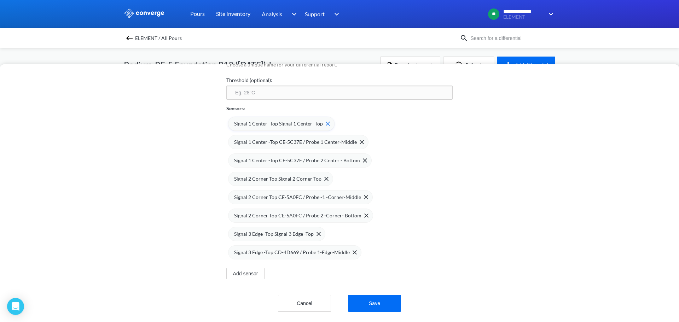
click at [326, 122] on img at bounding box center [328, 124] width 4 height 4
click at [360, 140] on img at bounding box center [362, 142] width 4 height 4
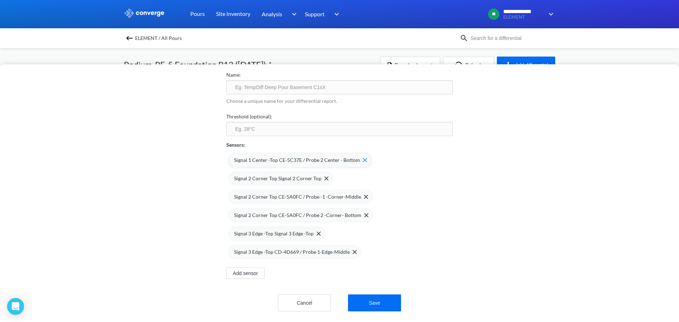
click at [363, 158] on img at bounding box center [365, 160] width 4 height 4
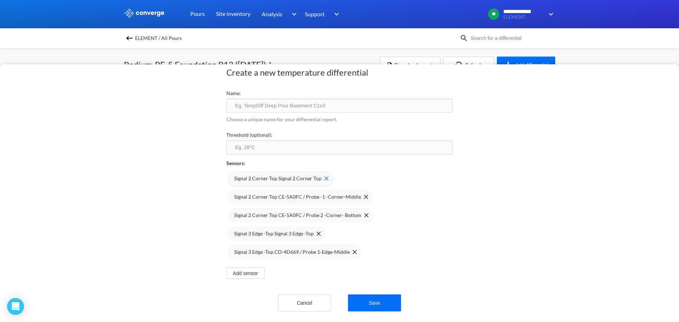
click at [324, 176] on img at bounding box center [326, 178] width 4 height 4
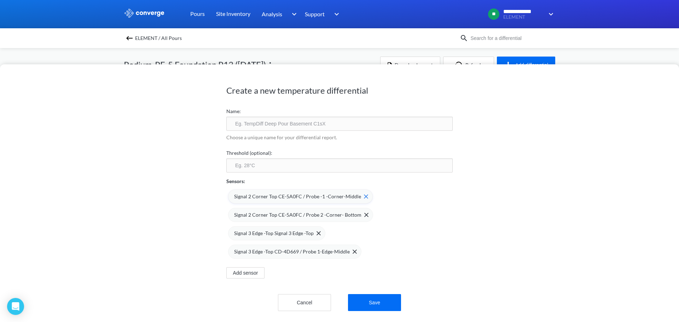
click at [364, 194] on img at bounding box center [366, 196] width 4 height 4
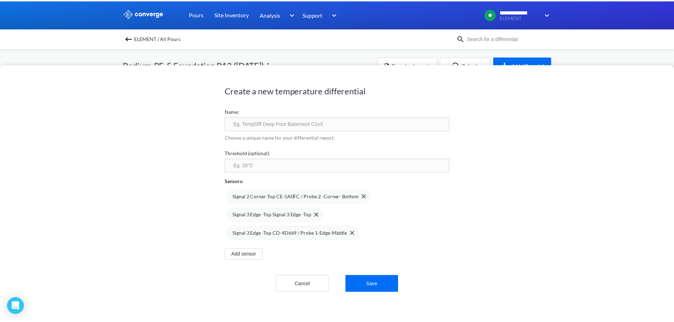
scroll to position [0, 0]
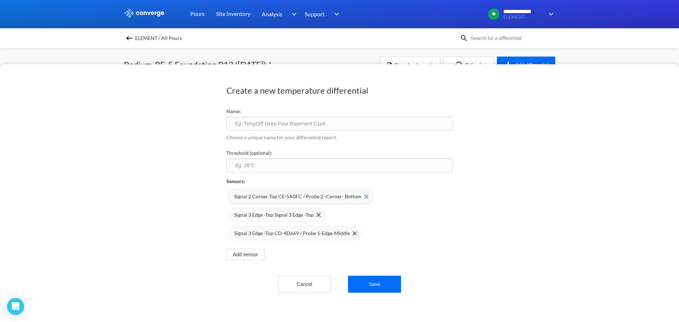
click at [364, 195] on img at bounding box center [366, 196] width 4 height 4
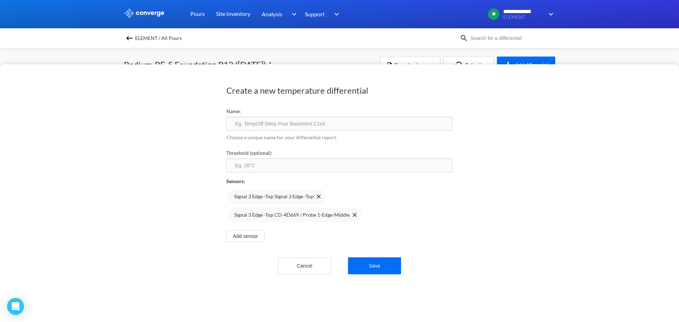
click at [238, 123] on input "text" at bounding box center [339, 124] width 226 height 14
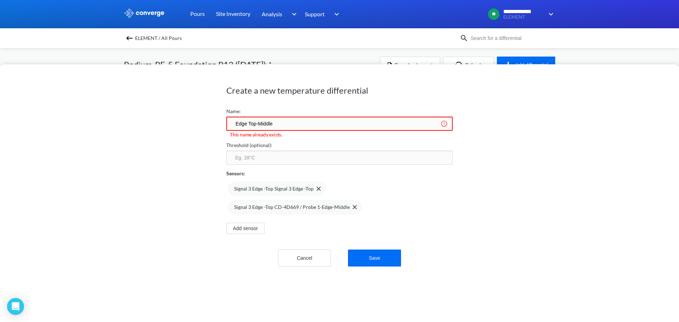
drag, startPoint x: 244, startPoint y: 123, endPoint x: 222, endPoint y: 120, distance: 22.1
click at [222, 121] on div "Create a new temperature differential Name: Edge Top-Middle This name already e…" at bounding box center [339, 193] width 679 height 258
paste input "Foundation P13-"
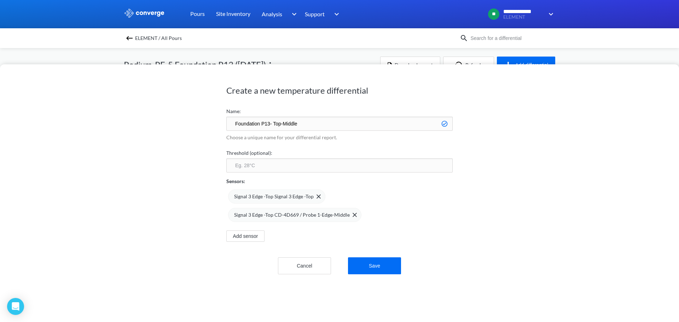
click at [267, 124] on input "Foundation P13- Top-Middle" at bounding box center [339, 124] width 226 height 14
type input "Foundation P13 - Top-Middle"
click at [373, 263] on button "Save" at bounding box center [374, 265] width 53 height 17
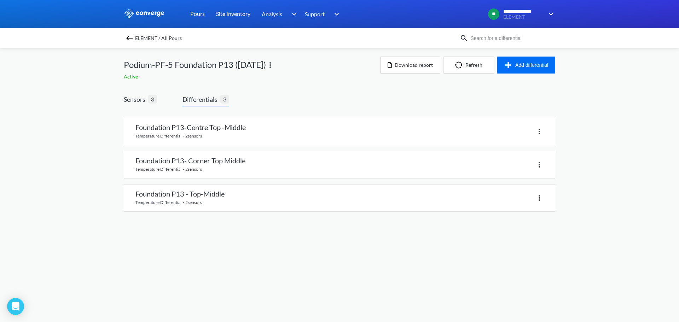
click at [345, 251] on body "**********" at bounding box center [339, 161] width 679 height 322
click at [140, 100] on span "Sensors" at bounding box center [136, 99] width 24 height 10
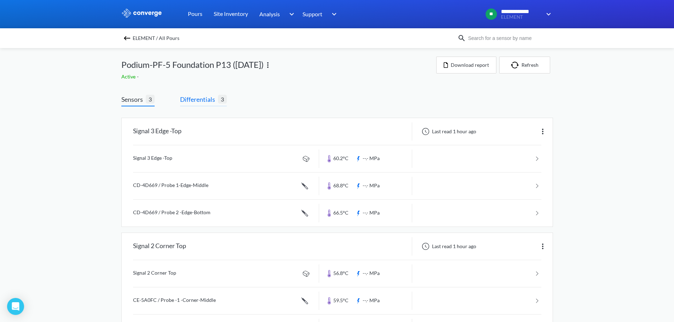
click at [211, 96] on span "Differentials" at bounding box center [199, 99] width 38 height 10
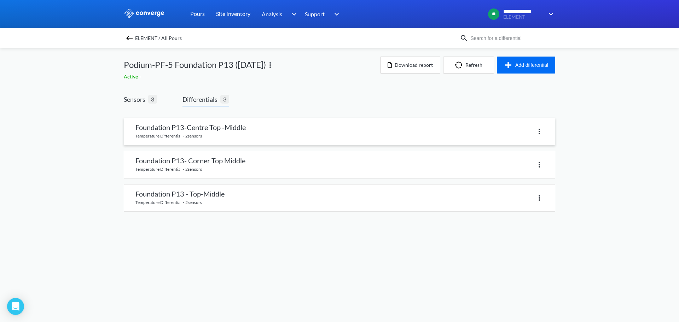
click at [192, 129] on link at bounding box center [339, 131] width 431 height 27
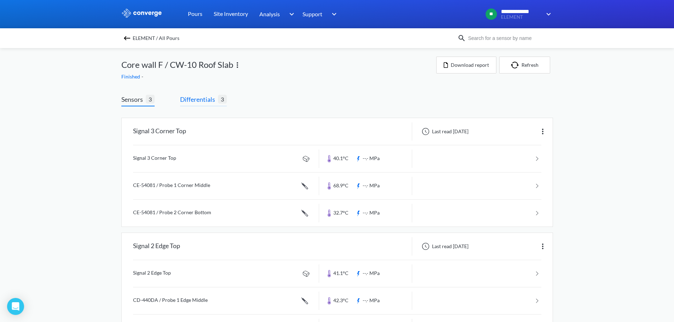
click at [199, 99] on span "Differentials" at bounding box center [199, 99] width 38 height 10
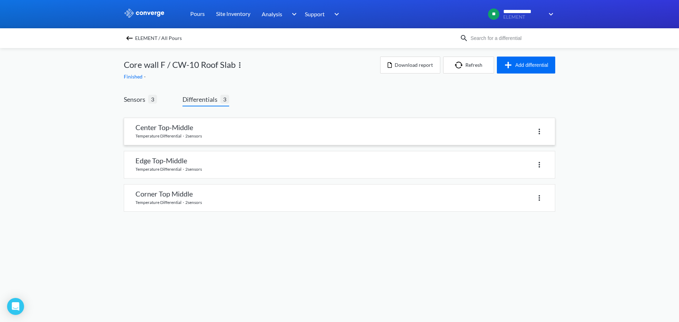
click at [186, 129] on link at bounding box center [339, 131] width 431 height 27
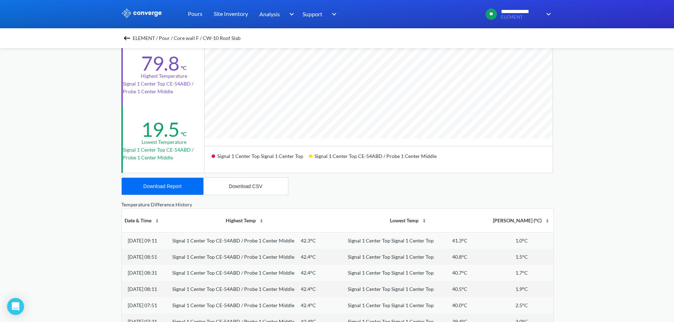
scroll to position [129, 0]
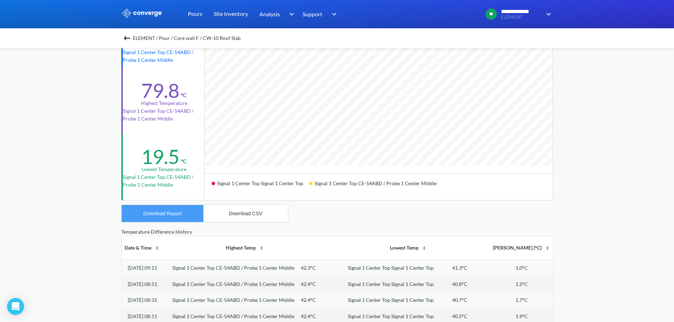
click at [172, 213] on div "Download Report" at bounding box center [162, 214] width 38 height 6
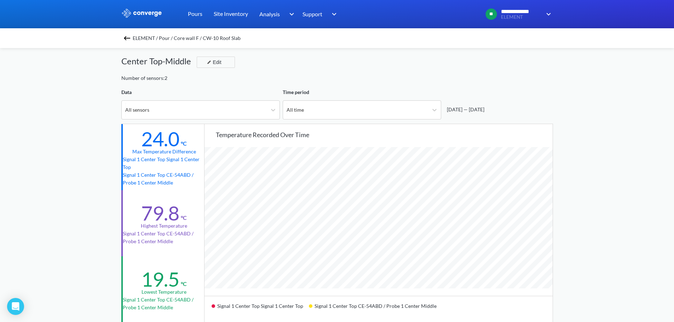
scroll to position [0, 0]
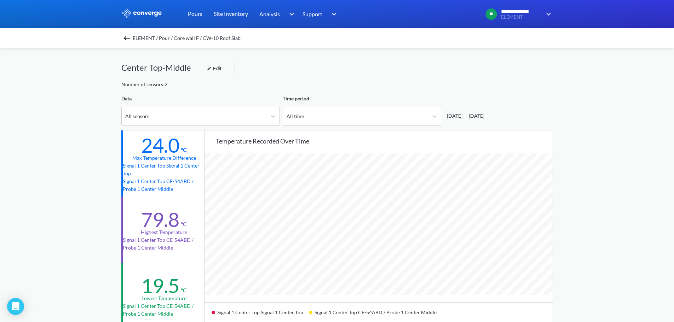
click at [128, 37] on img at bounding box center [127, 38] width 8 height 8
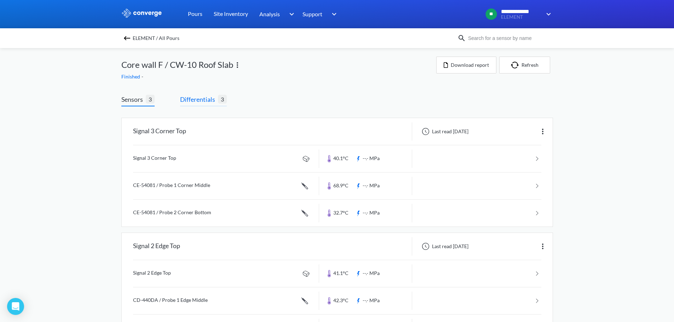
click at [196, 97] on span "Differentials" at bounding box center [199, 99] width 38 height 10
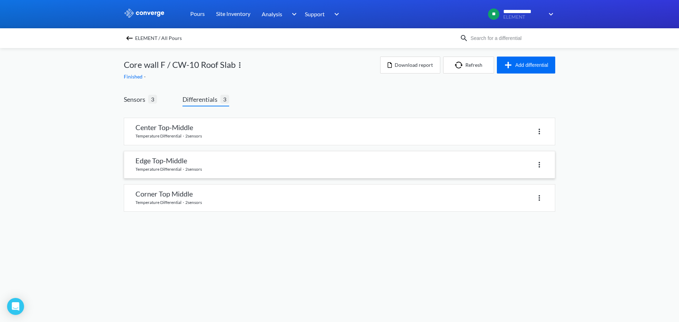
click at [174, 161] on link at bounding box center [339, 164] width 431 height 27
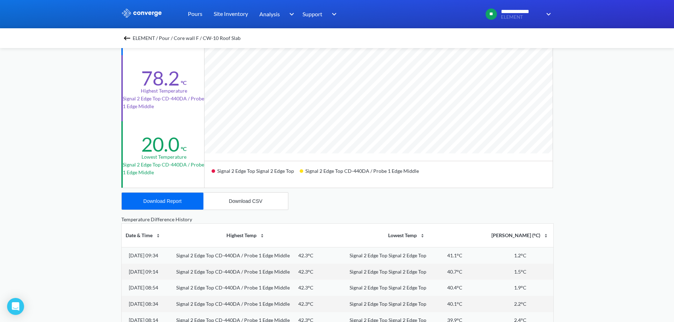
scroll to position [177, 0]
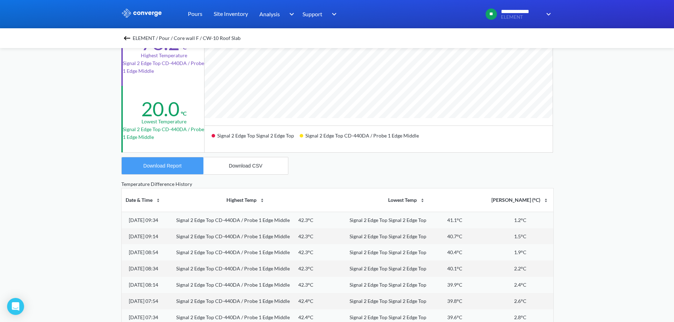
click at [161, 165] on div "Download Report" at bounding box center [162, 166] width 38 height 6
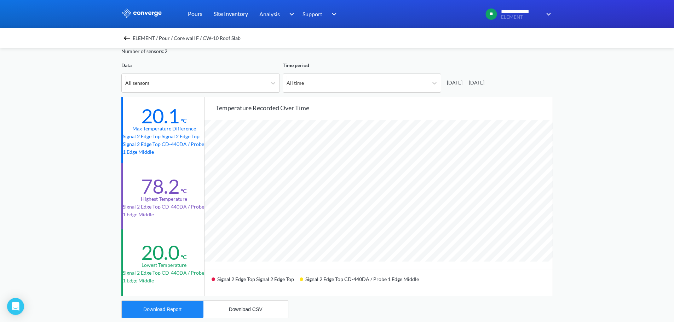
scroll to position [0, 0]
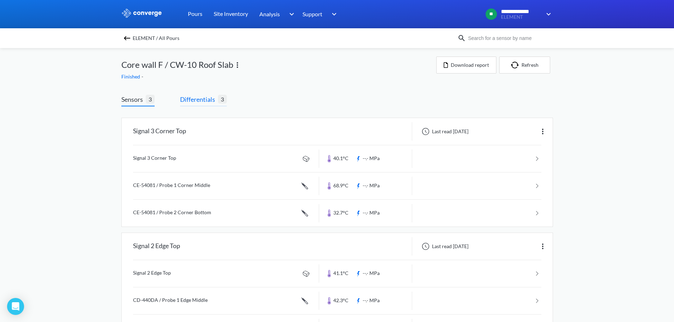
click at [203, 99] on span "Differentials" at bounding box center [199, 99] width 38 height 10
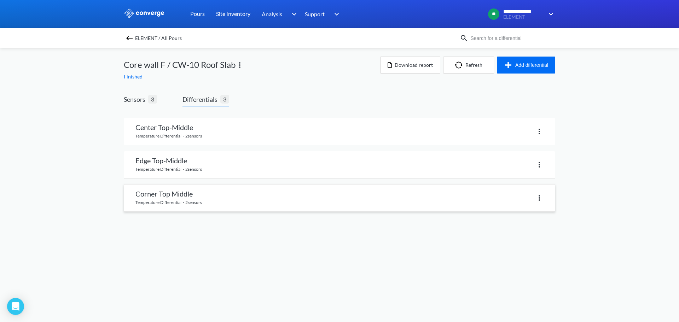
click at [184, 196] on link at bounding box center [339, 198] width 431 height 27
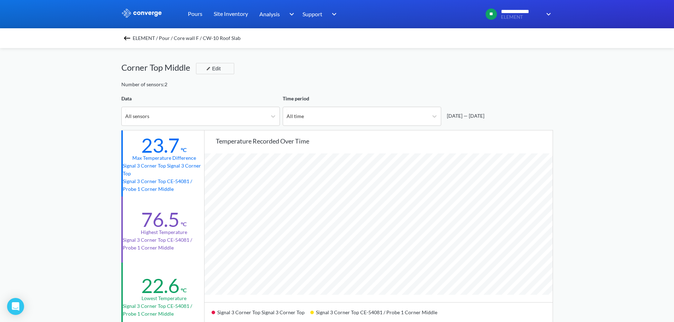
scroll to position [141, 0]
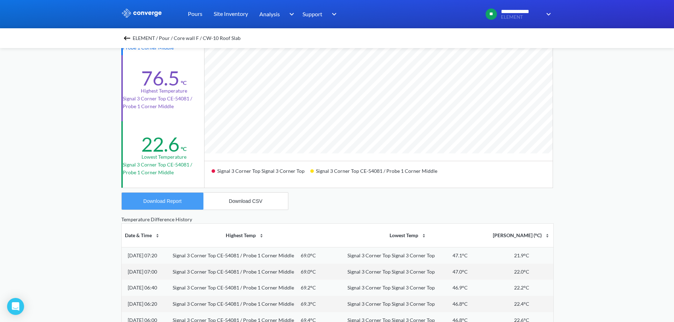
click at [175, 200] on div "Download Report" at bounding box center [162, 201] width 38 height 6
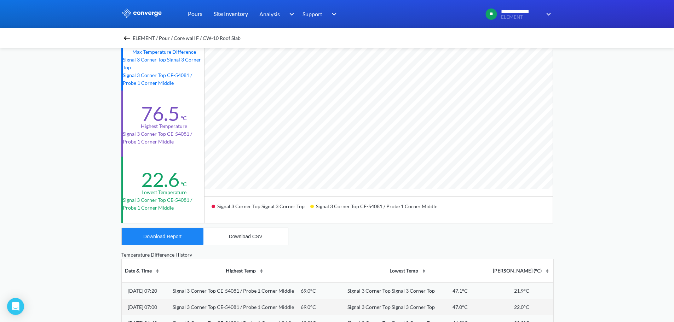
scroll to position [0, 0]
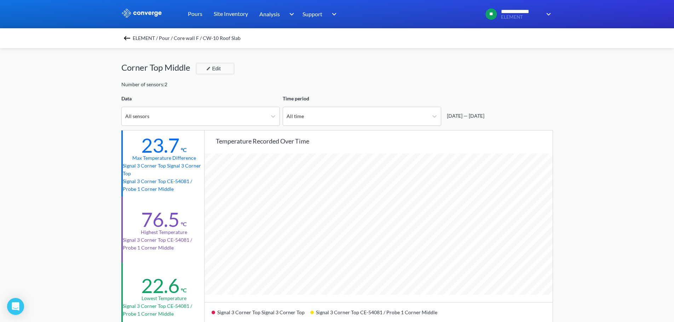
click at [131, 37] on img at bounding box center [127, 38] width 8 height 8
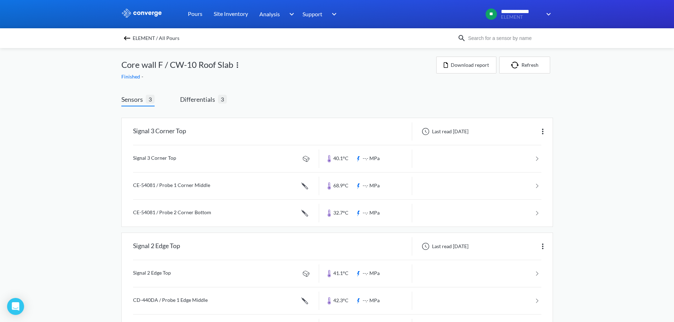
click at [127, 39] on img at bounding box center [127, 38] width 8 height 8
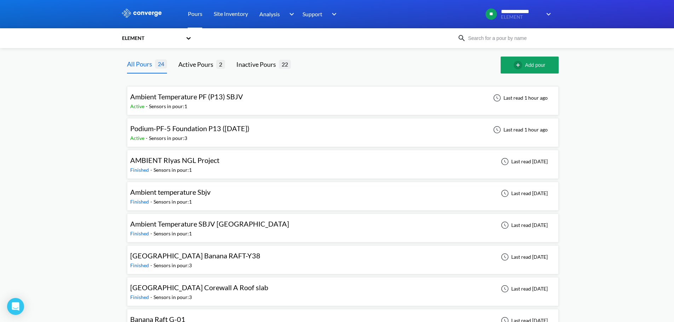
click at [193, 131] on span "Podium-PF-5 Foundation P13 ([DATE])" at bounding box center [189, 128] width 119 height 8
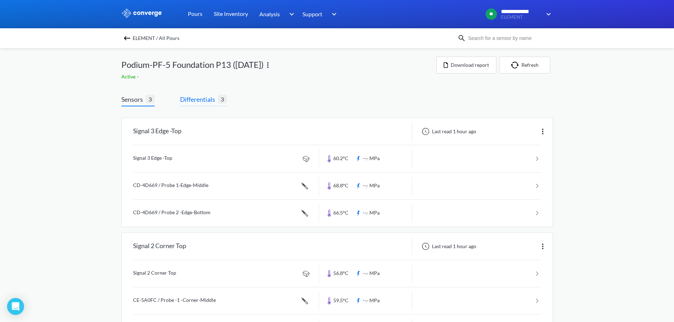
click at [198, 98] on span "Differentials" at bounding box center [199, 99] width 38 height 10
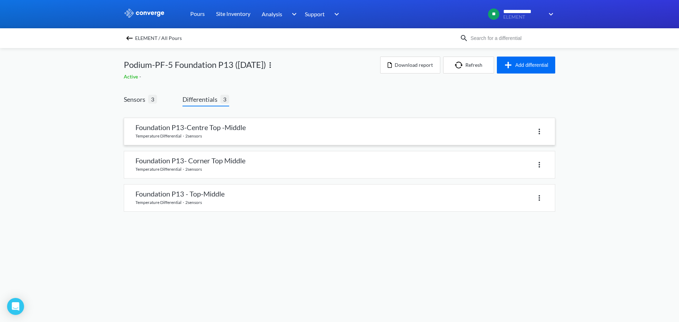
click at [199, 132] on link at bounding box center [339, 131] width 431 height 27
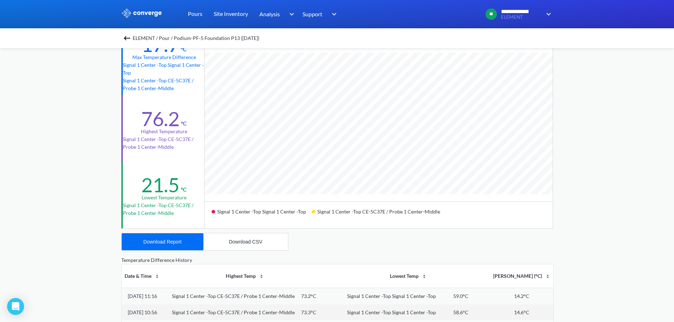
scroll to position [106, 0]
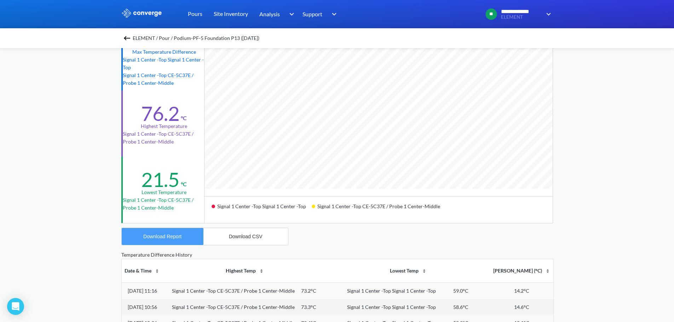
click at [159, 235] on div "Download Report" at bounding box center [162, 237] width 38 height 6
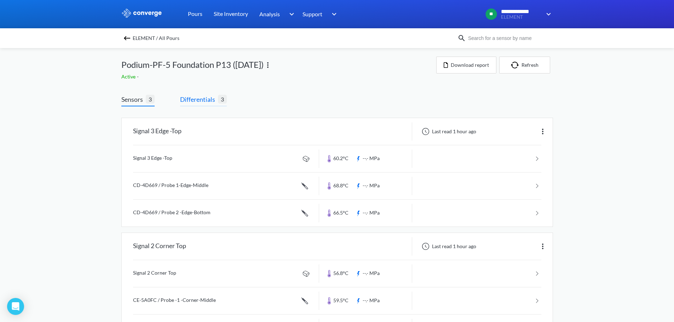
click at [198, 100] on span "Differentials" at bounding box center [199, 99] width 38 height 10
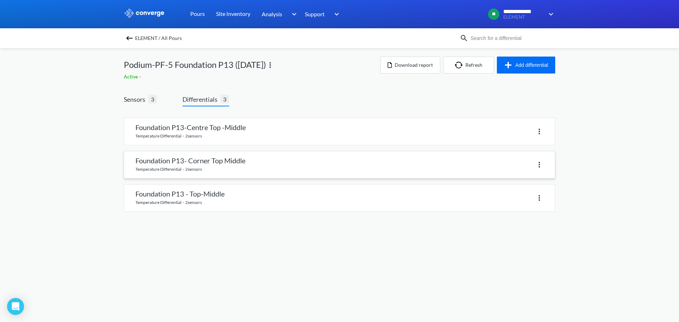
click at [200, 165] on link at bounding box center [339, 164] width 431 height 27
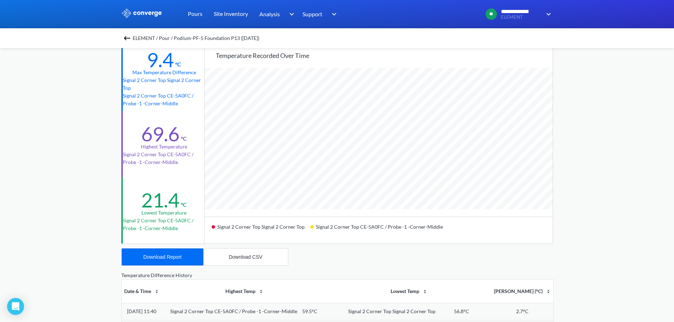
scroll to position [106, 0]
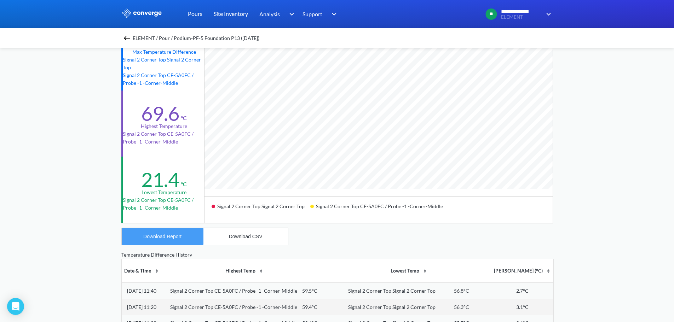
click at [173, 235] on div "Download Report" at bounding box center [162, 237] width 38 height 6
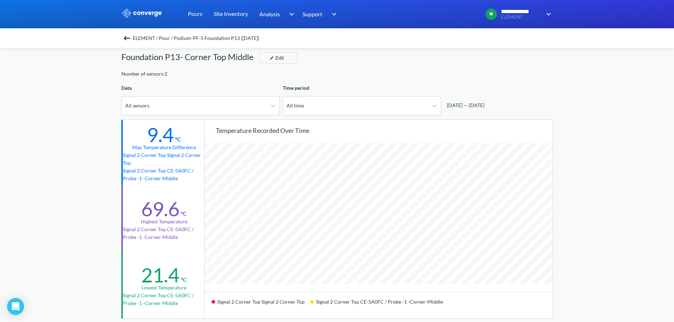
scroll to position [0, 0]
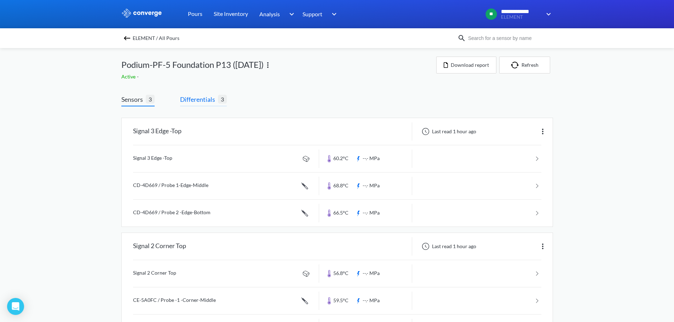
click at [193, 101] on span "Differentials" at bounding box center [199, 99] width 38 height 10
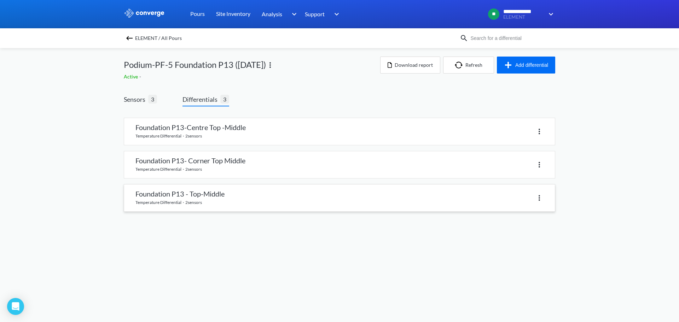
click at [202, 197] on link at bounding box center [339, 198] width 431 height 27
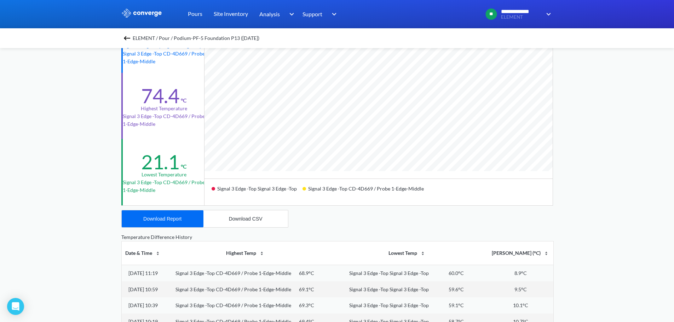
scroll to position [177, 0]
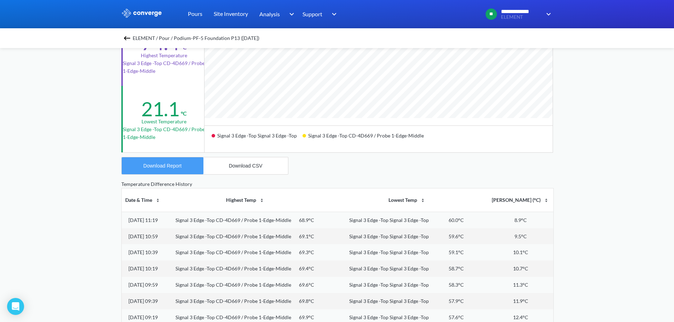
click at [168, 165] on div "Download Report" at bounding box center [162, 166] width 38 height 6
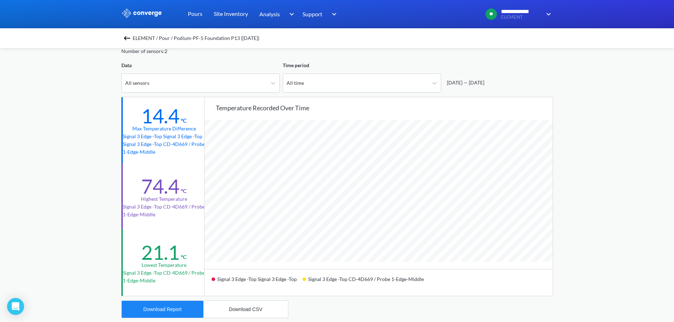
scroll to position [0, 0]
